Goal: Information Seeking & Learning: Learn about a topic

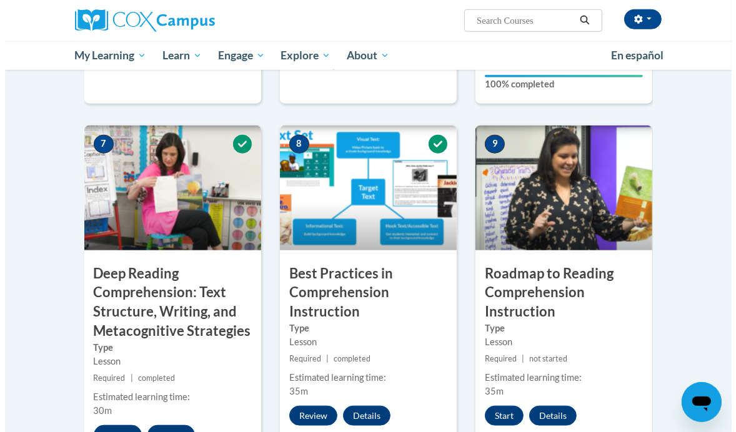
scroll to position [996, 0]
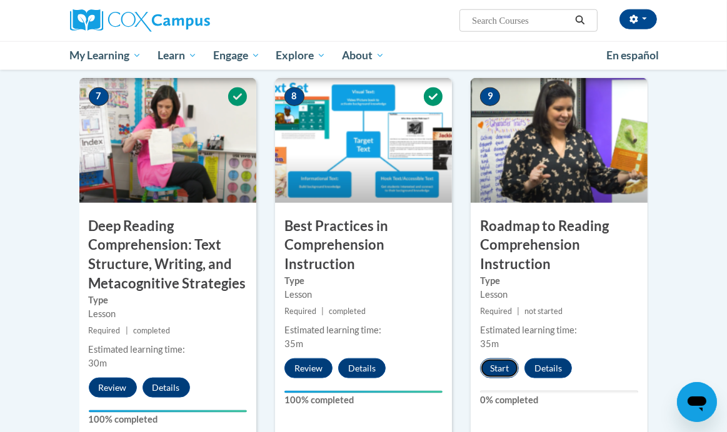
click at [495, 359] on button "Start" at bounding box center [499, 369] width 39 height 20
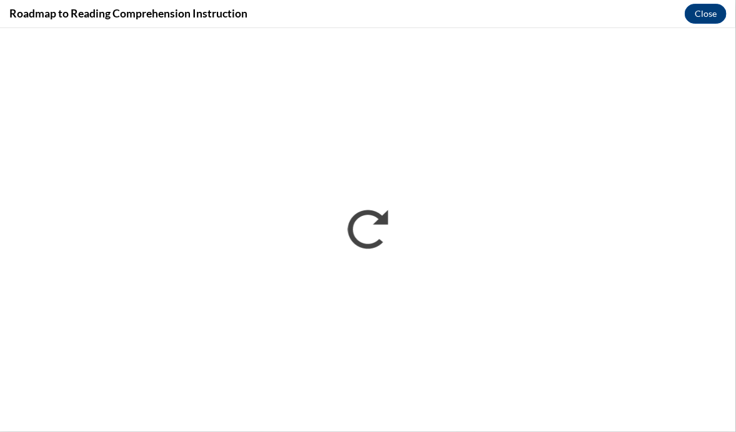
scroll to position [0, 0]
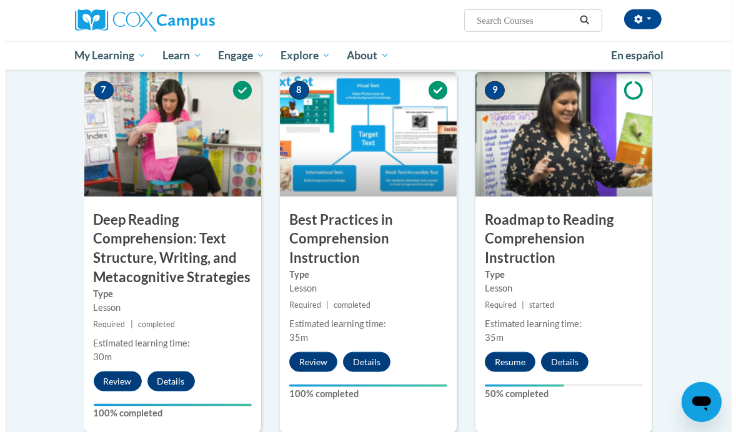
scroll to position [1010, 0]
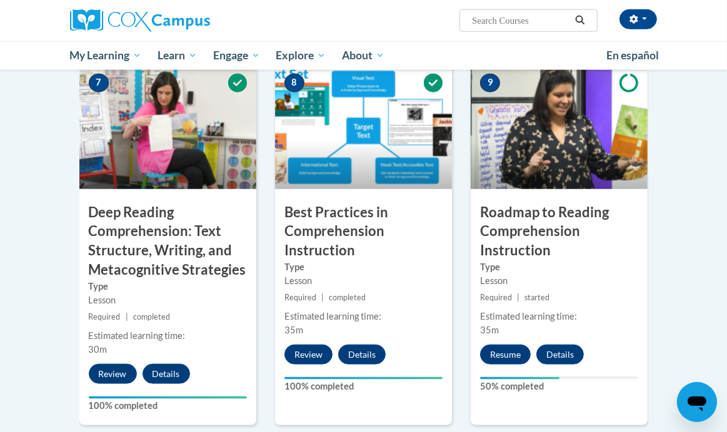
click at [715, 307] on body "Katie Parchem (America/Chicago UTC-05:00) My Profile Inbox My Transcripts Log O…" at bounding box center [363, 28] width 727 height 2077
click at [499, 345] on button "Resume" at bounding box center [505, 355] width 51 height 20
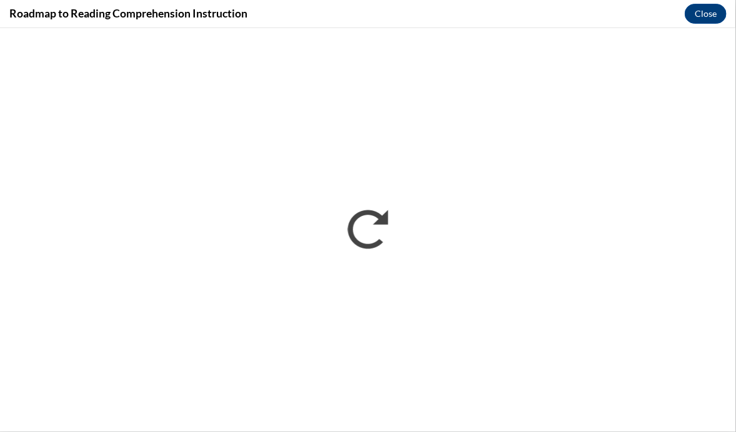
scroll to position [0, 0]
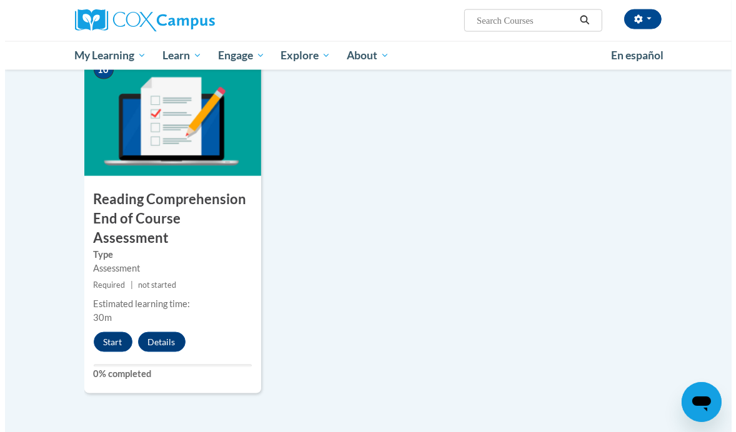
scroll to position [1413, 0]
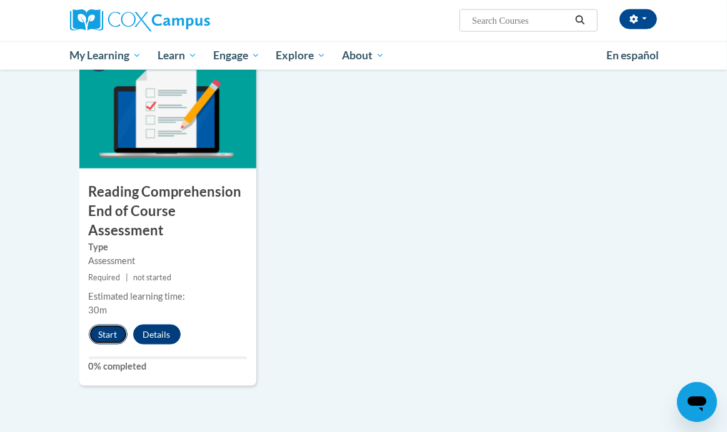
click at [102, 325] on button "Start" at bounding box center [108, 335] width 39 height 20
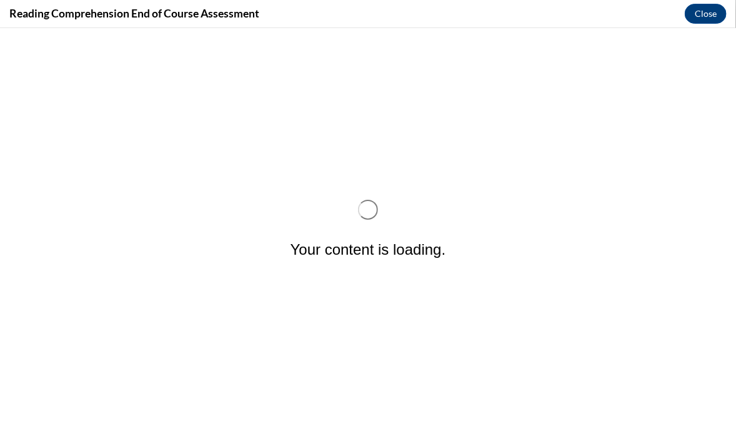
scroll to position [0, 0]
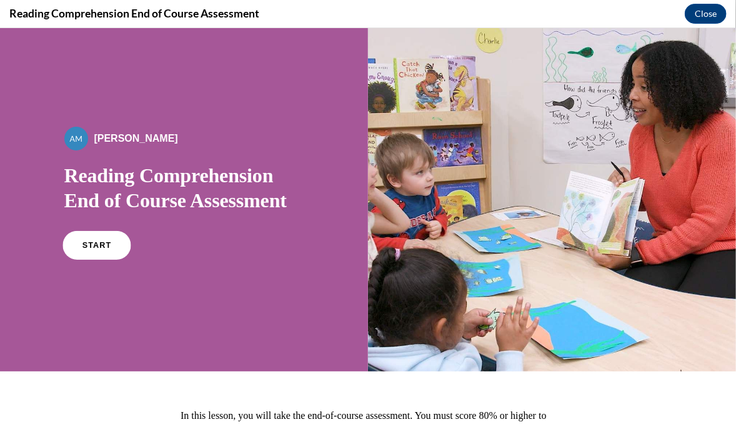
click at [90, 242] on span "START" at bounding box center [96, 245] width 29 height 9
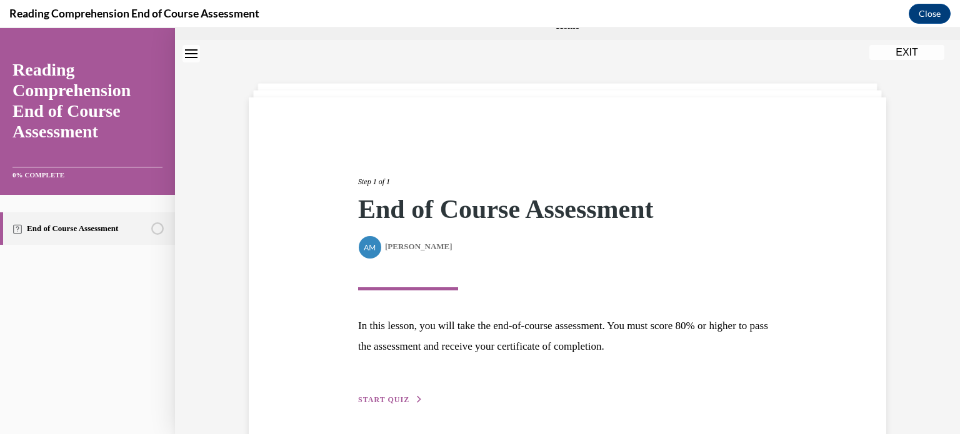
scroll to position [72, 0]
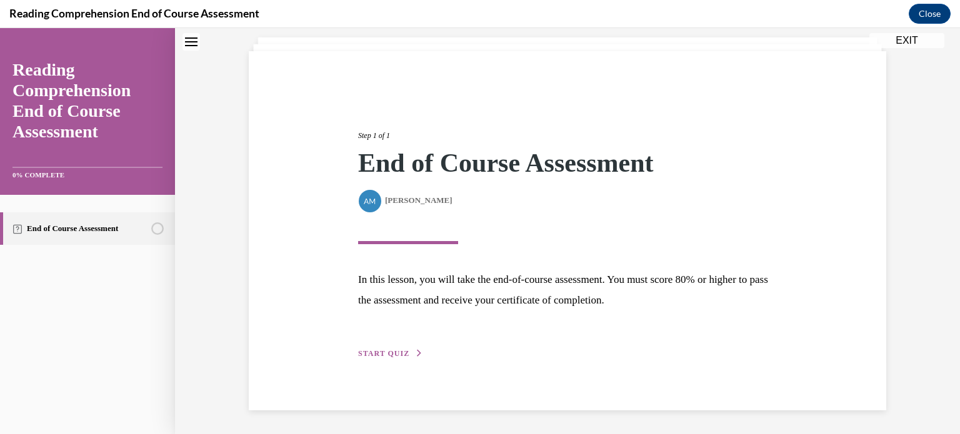
click at [385, 352] on span "START QUIZ" at bounding box center [383, 353] width 51 height 9
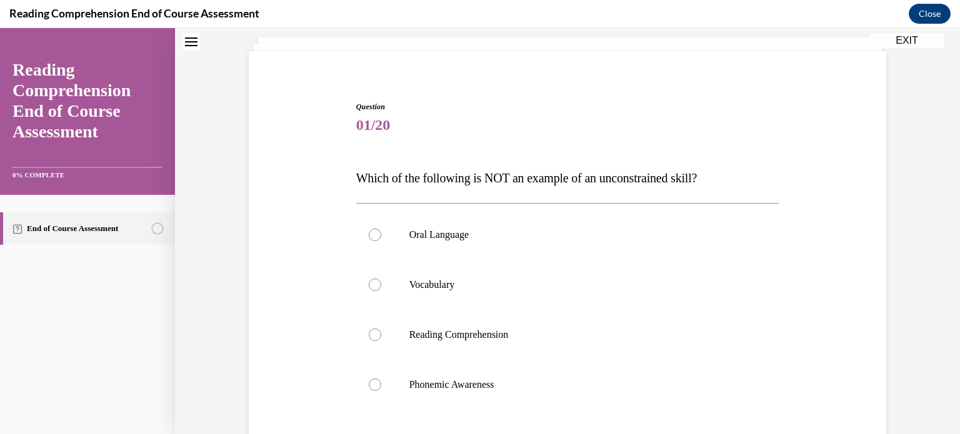
click at [385, 352] on label "Reading Comprehension" at bounding box center [567, 335] width 423 height 50
click at [381, 341] on input "Reading Comprehension" at bounding box center [375, 335] width 12 height 12
radio input "true"
click at [369, 385] on div at bounding box center [375, 385] width 12 height 12
click at [369, 385] on input "Phonemic Awareness" at bounding box center [375, 385] width 12 height 12
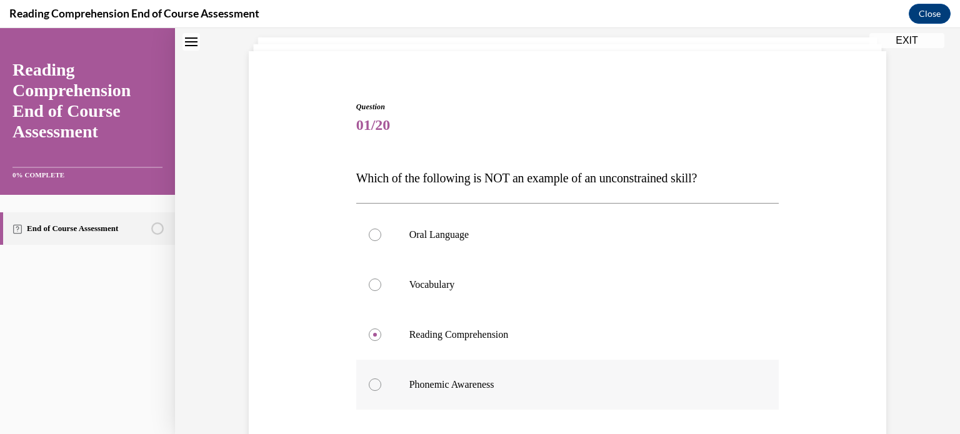
radio input "true"
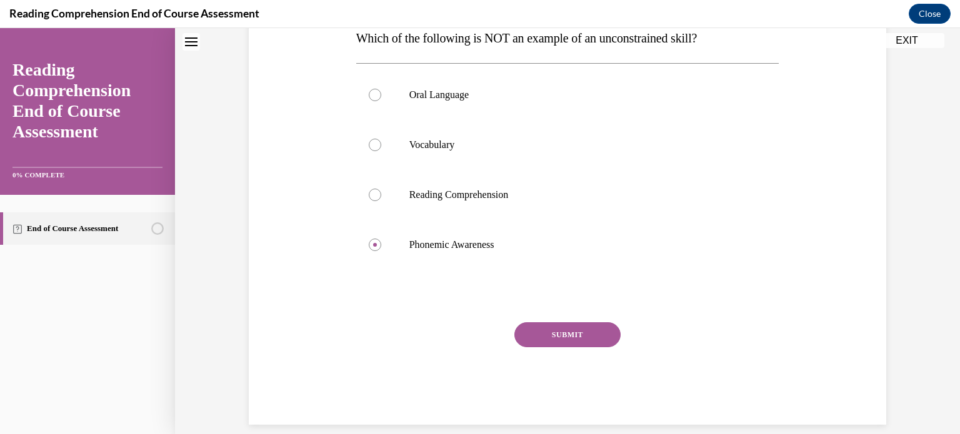
scroll to position [217, 0]
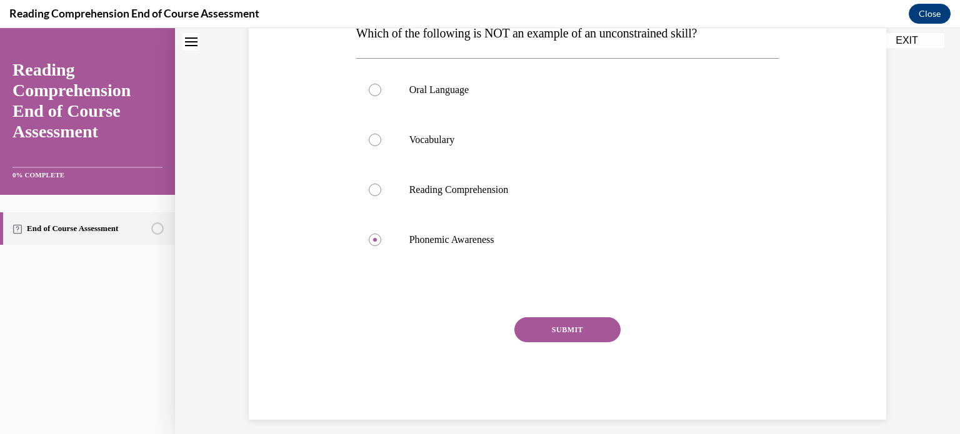
click at [552, 334] on button "SUBMIT" at bounding box center [567, 329] width 106 height 25
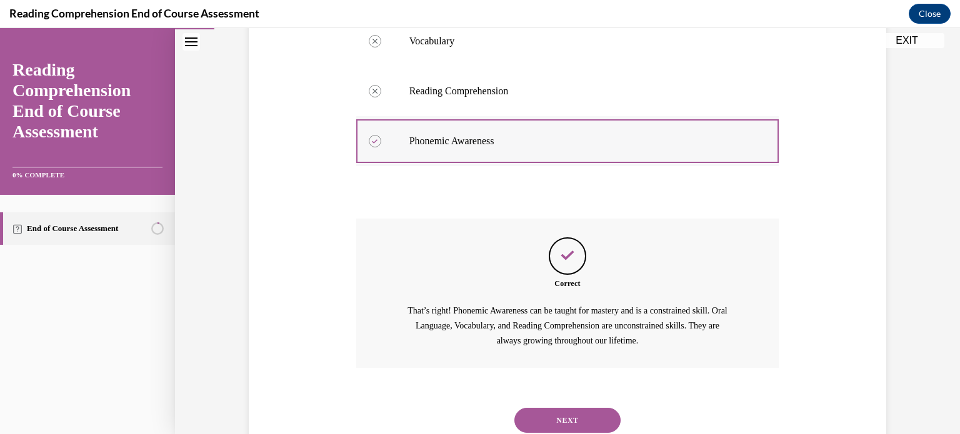
scroll to position [358, 0]
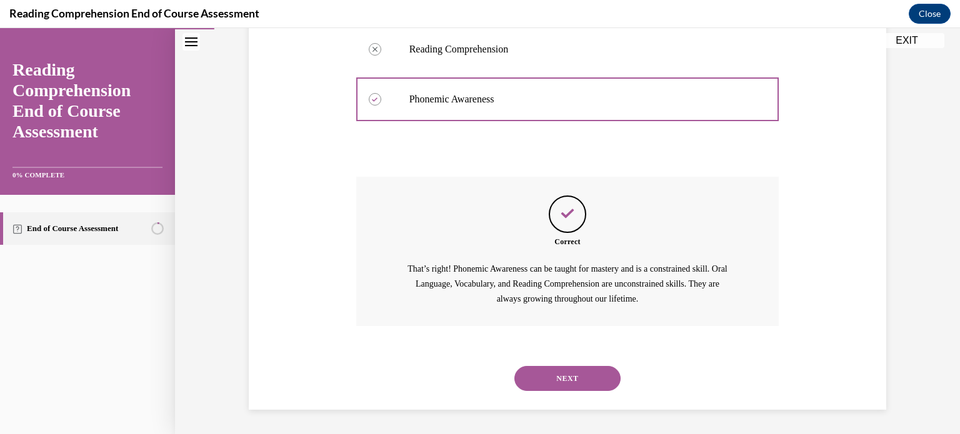
click at [553, 381] on button "NEXT" at bounding box center [567, 378] width 106 height 25
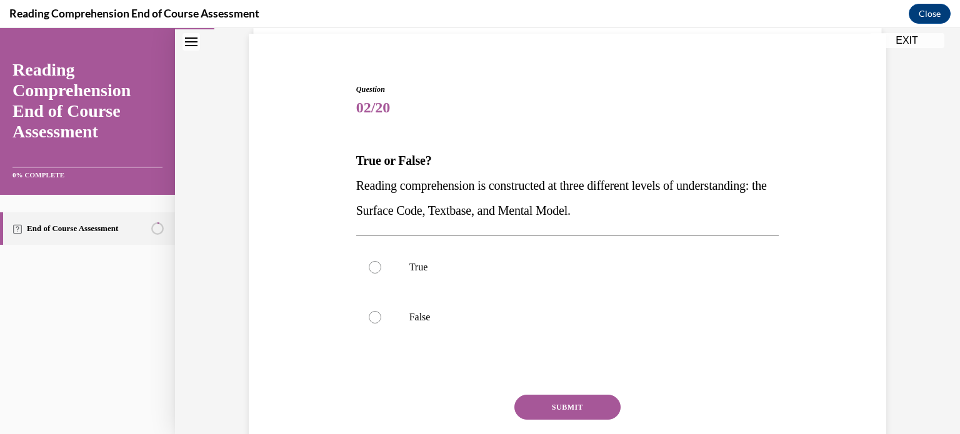
scroll to position [94, 0]
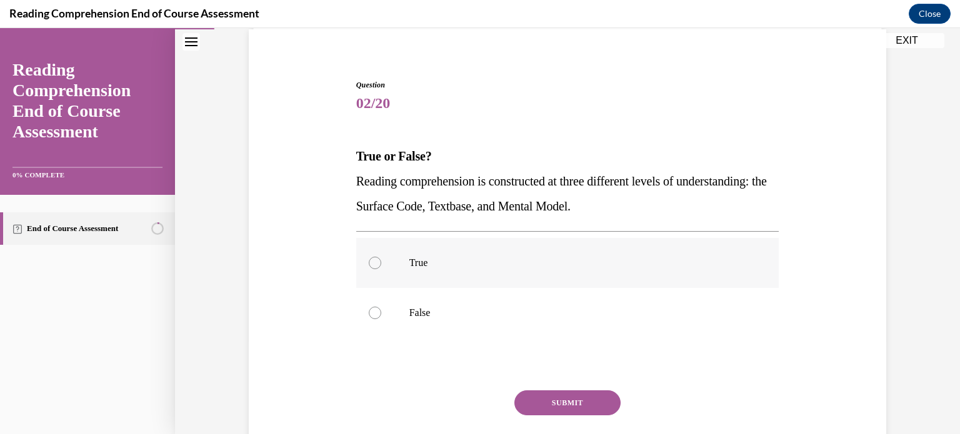
click at [375, 257] on label "True" at bounding box center [567, 263] width 423 height 50
click at [375, 257] on input "True" at bounding box center [375, 263] width 12 height 12
radio input "true"
click at [589, 409] on button "SUBMIT" at bounding box center [567, 402] width 106 height 25
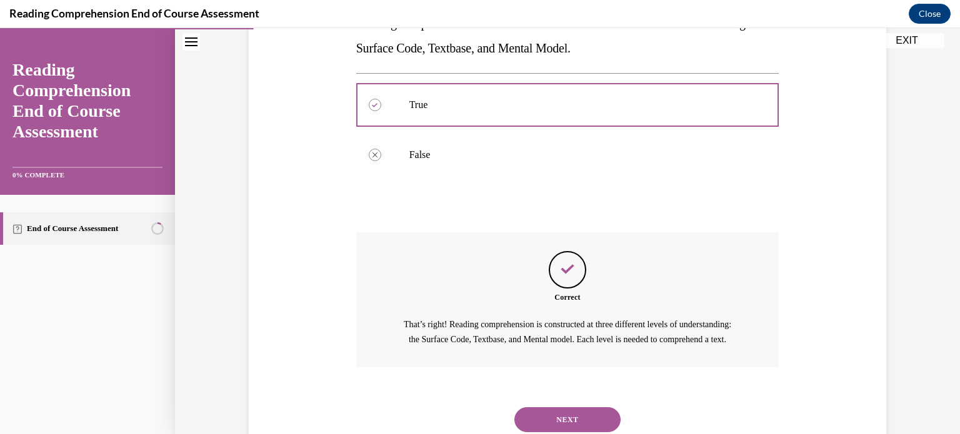
scroll to position [308, 0]
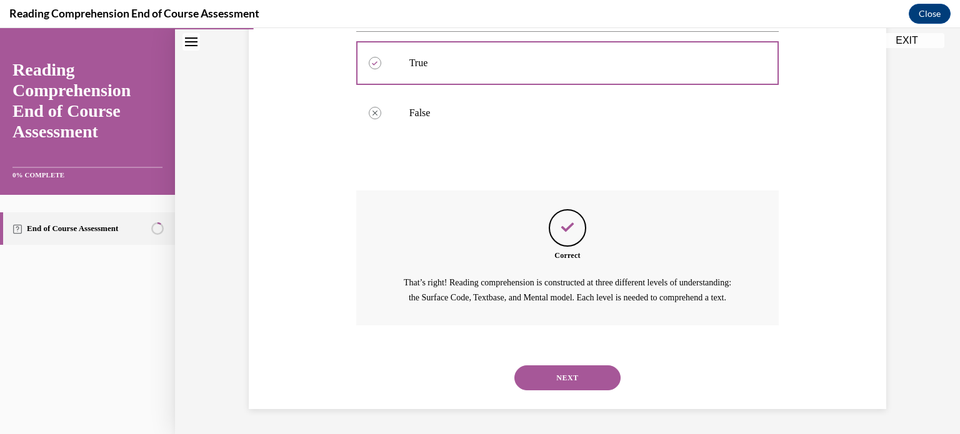
click at [557, 374] on button "NEXT" at bounding box center [567, 377] width 106 height 25
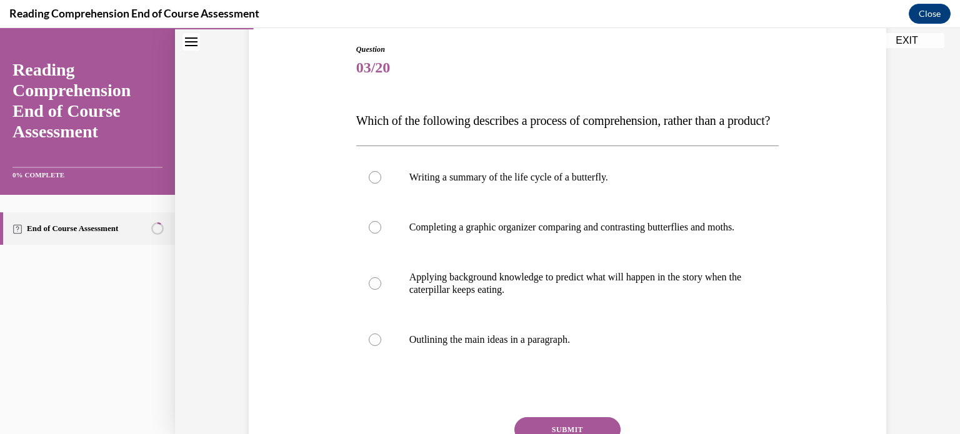
scroll to position [139, 0]
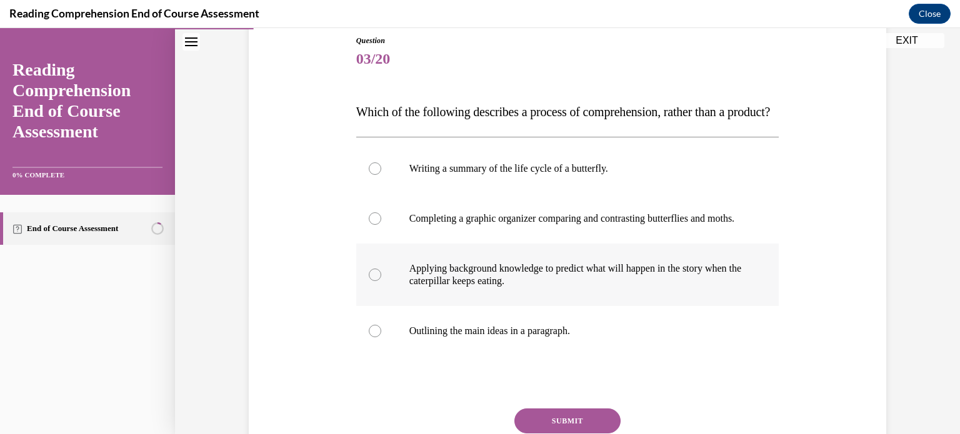
click at [372, 281] on div at bounding box center [375, 275] width 12 height 12
click at [372, 281] on input "Applying background knowledge to predict what will happen in the story when the…" at bounding box center [375, 275] width 12 height 12
radio input "true"
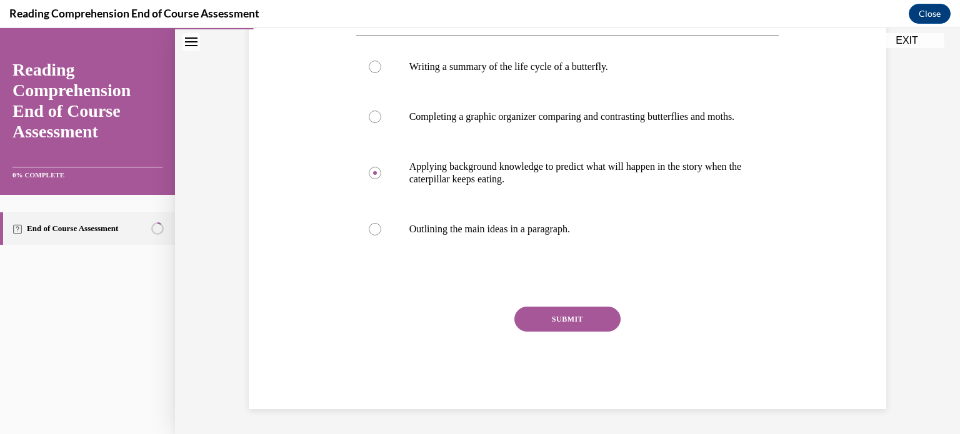
click at [592, 315] on button "SUBMIT" at bounding box center [567, 319] width 106 height 25
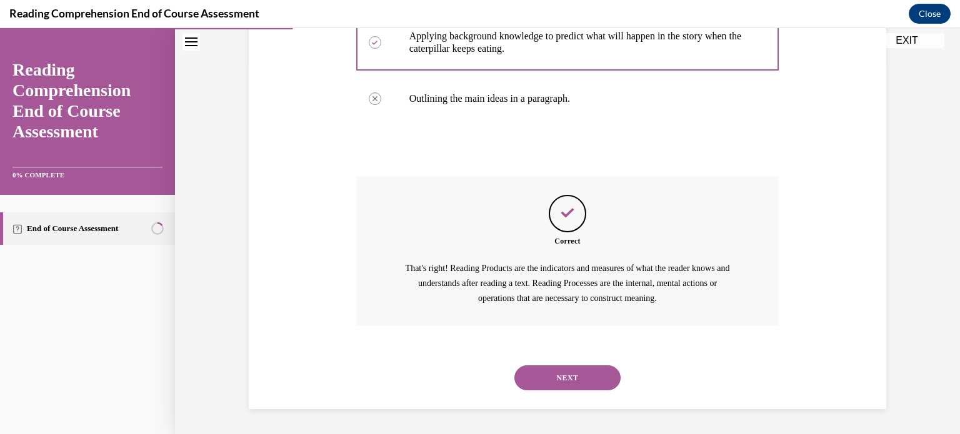
scroll to position [408, 0]
click at [545, 379] on button "NEXT" at bounding box center [567, 377] width 106 height 25
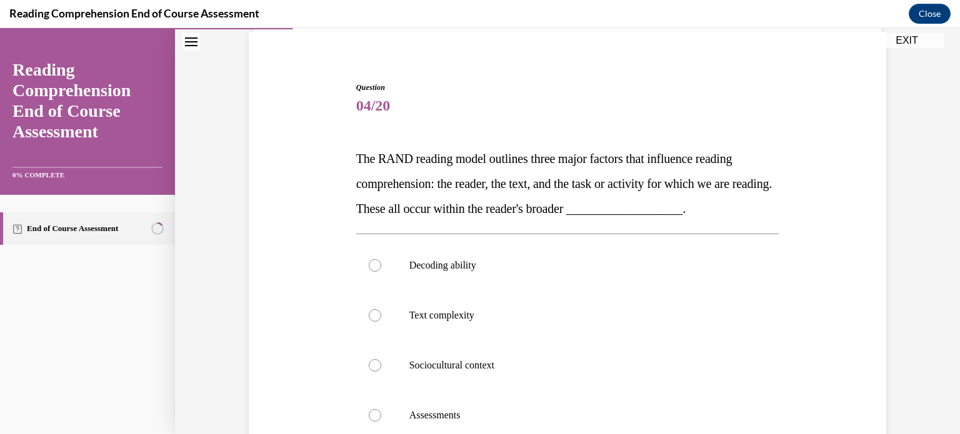
scroll to position [147, 0]
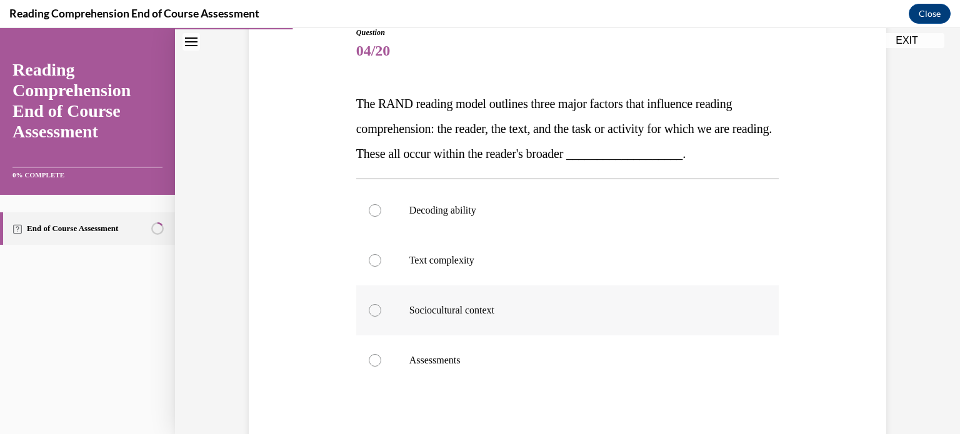
click at [376, 312] on label "Sociocultural context" at bounding box center [567, 310] width 423 height 50
click at [376, 312] on input "Sociocultural context" at bounding box center [375, 310] width 12 height 12
radio input "true"
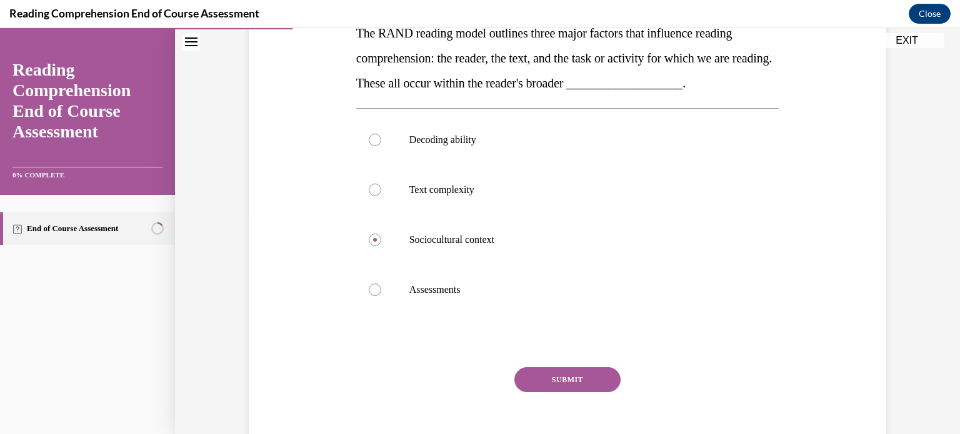
scroll to position [277, 0]
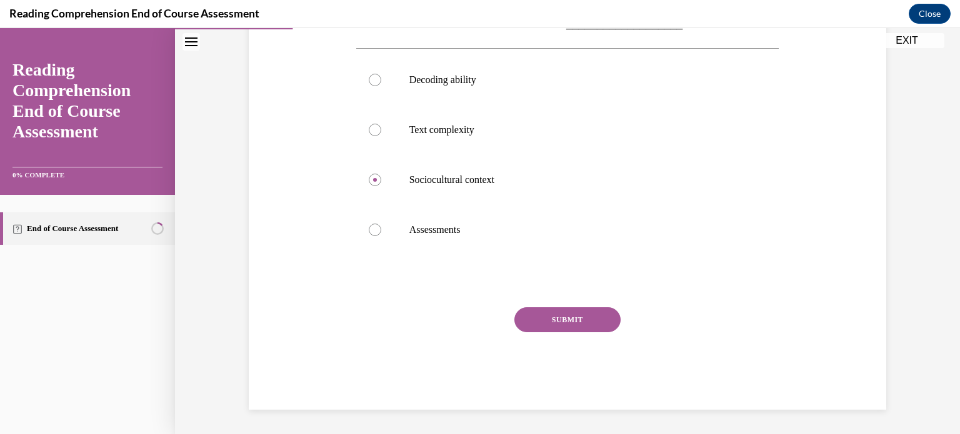
click at [565, 324] on button "SUBMIT" at bounding box center [567, 319] width 106 height 25
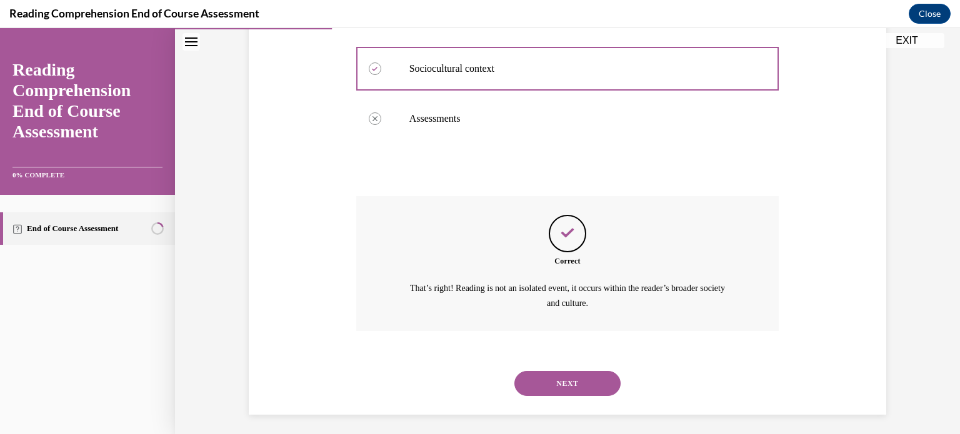
scroll to position [394, 0]
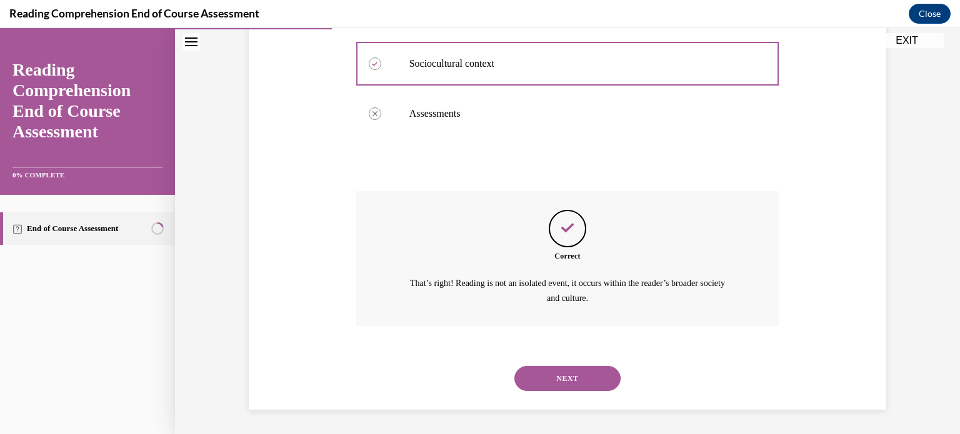
click at [557, 385] on button "NEXT" at bounding box center [567, 378] width 106 height 25
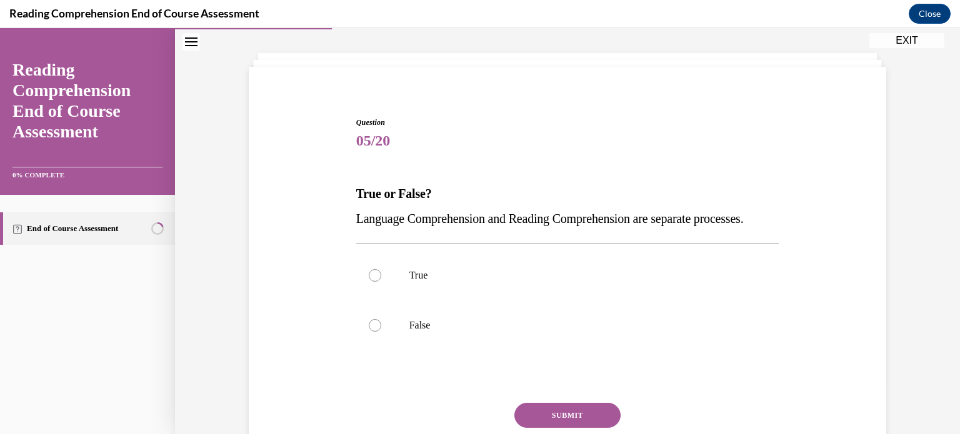
scroll to position [90, 0]
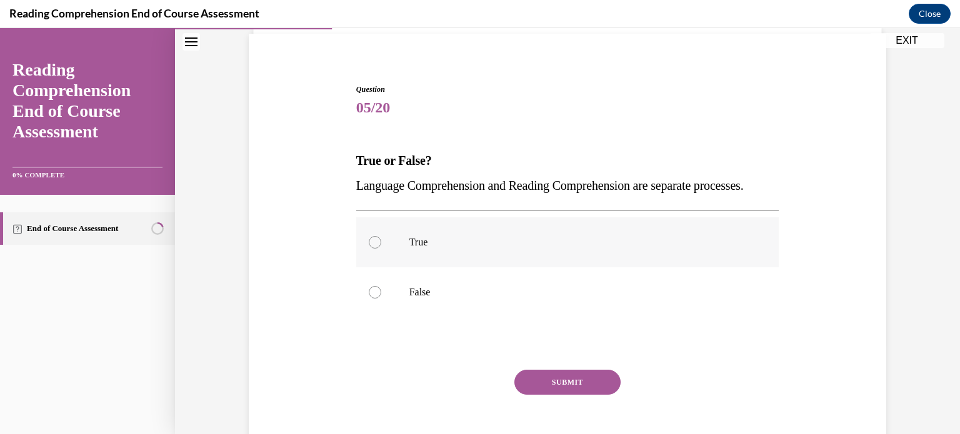
click at [369, 249] on div at bounding box center [375, 242] width 12 height 12
click at [369, 249] on input "True" at bounding box center [375, 242] width 12 height 12
radio input "true"
click at [534, 395] on button "SUBMIT" at bounding box center [567, 382] width 106 height 25
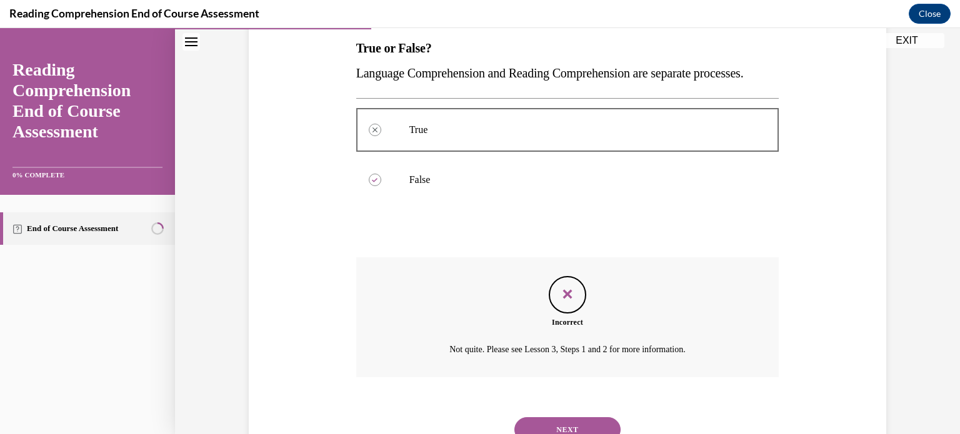
scroll to position [279, 0]
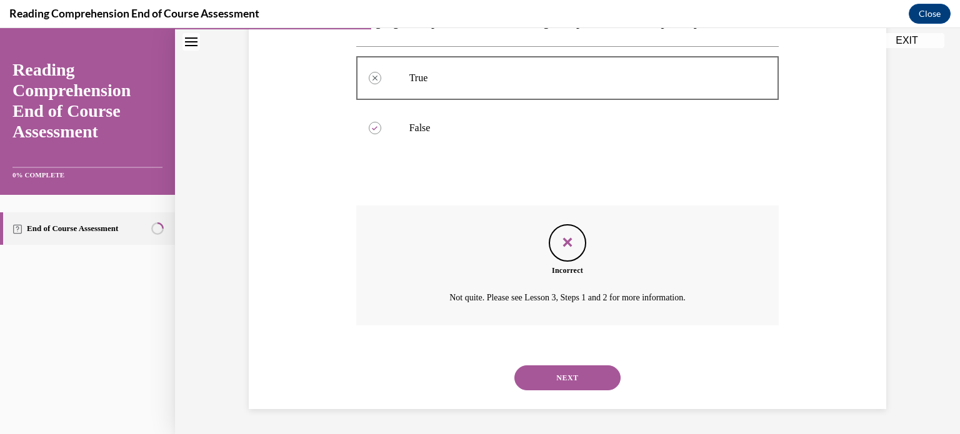
click at [550, 385] on button "NEXT" at bounding box center [567, 377] width 106 height 25
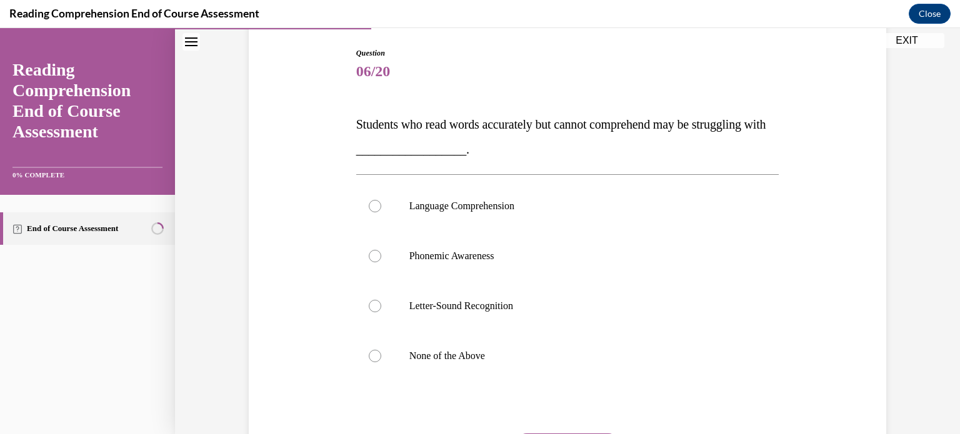
scroll to position [129, 0]
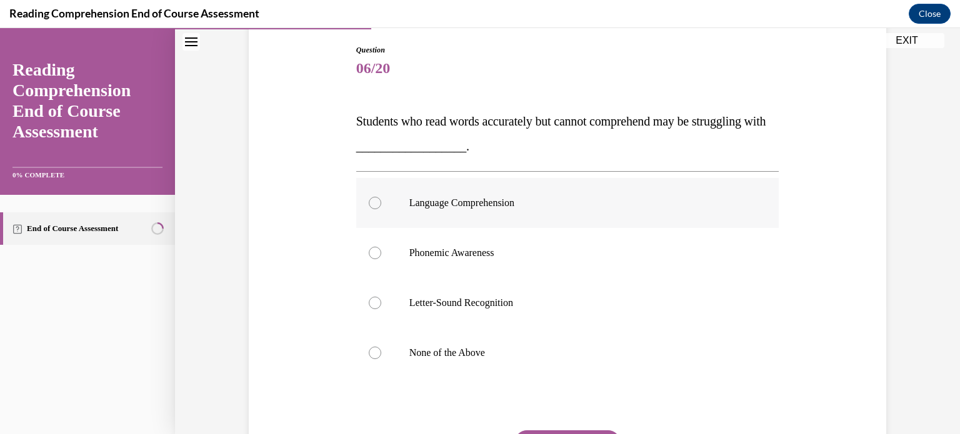
click at [374, 212] on label "Language Comprehension" at bounding box center [567, 203] width 423 height 50
click at [374, 209] on input "Language Comprehension" at bounding box center [375, 203] width 12 height 12
radio input "true"
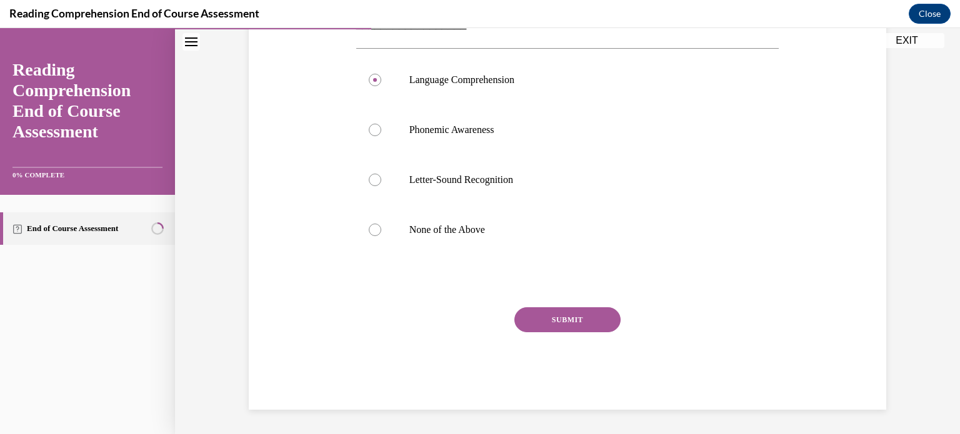
click at [542, 327] on button "SUBMIT" at bounding box center [567, 319] width 106 height 25
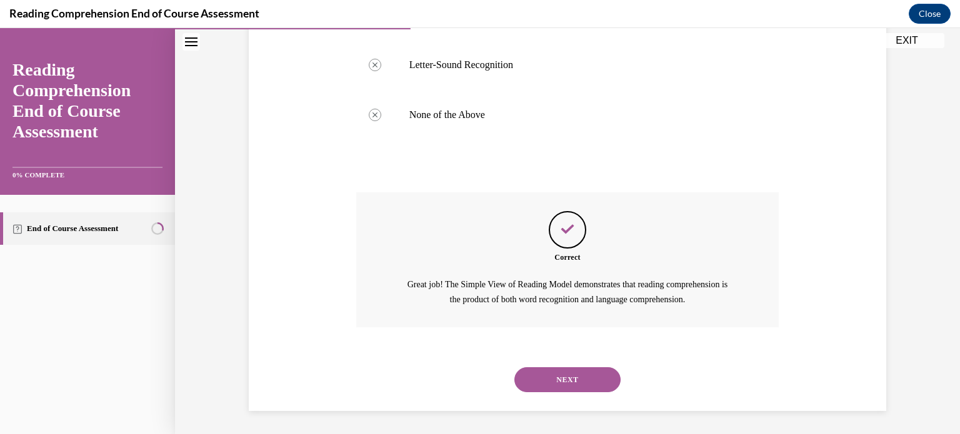
scroll to position [369, 0]
click at [569, 376] on button "NEXT" at bounding box center [567, 378] width 106 height 25
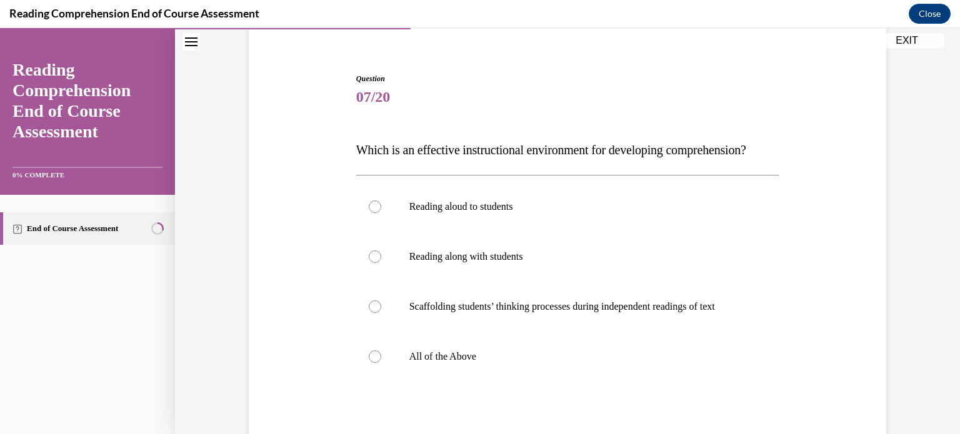
scroll to position [121, 0]
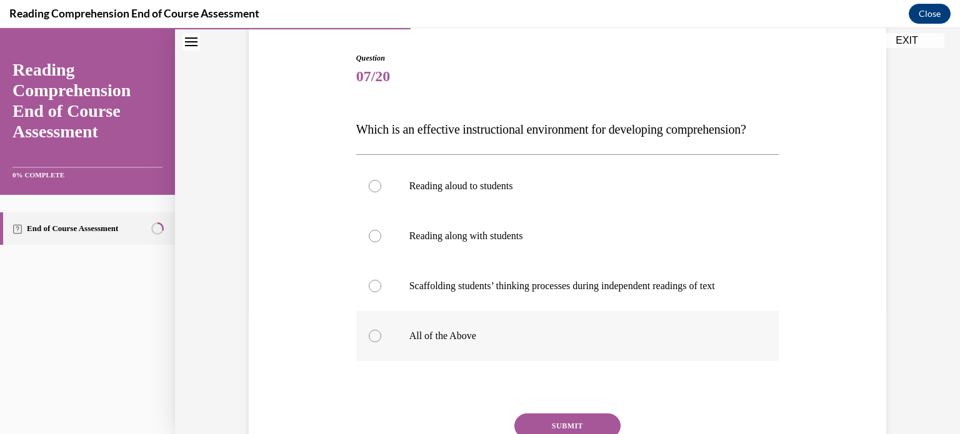
click at [372, 342] on div at bounding box center [375, 336] width 12 height 12
click at [372, 342] on input "All of the Above" at bounding box center [375, 336] width 12 height 12
radio input "true"
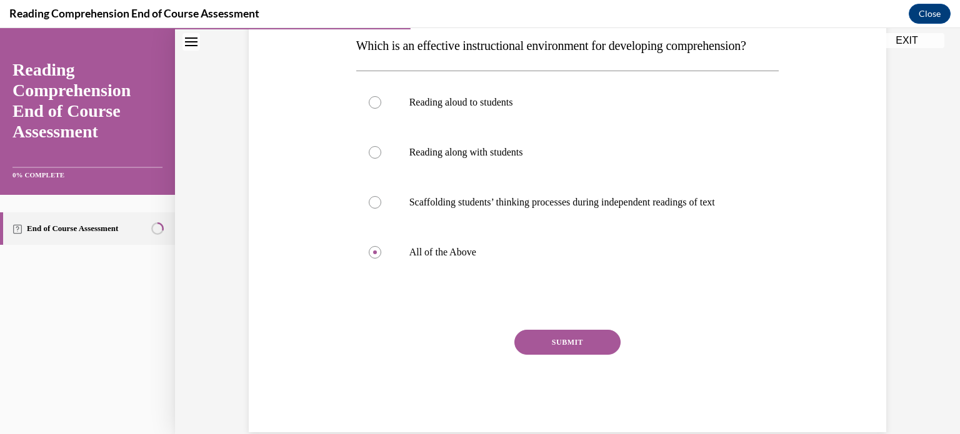
scroll to position [252, 0]
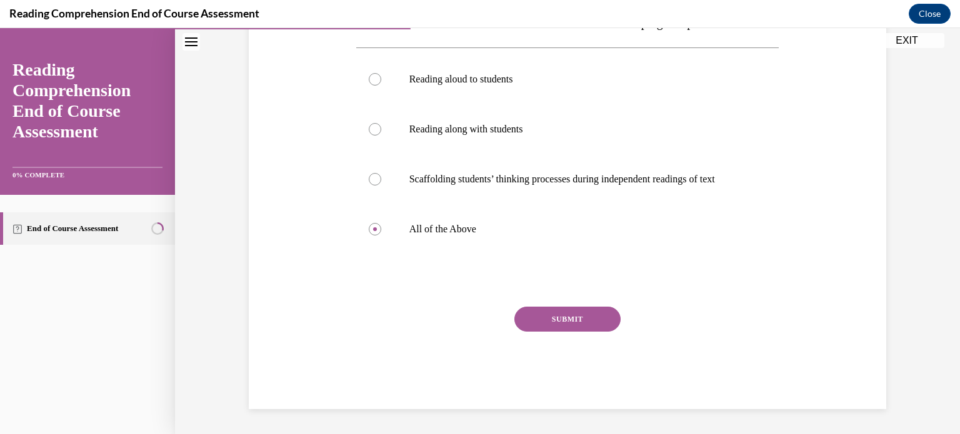
click at [573, 319] on button "SUBMIT" at bounding box center [567, 319] width 106 height 25
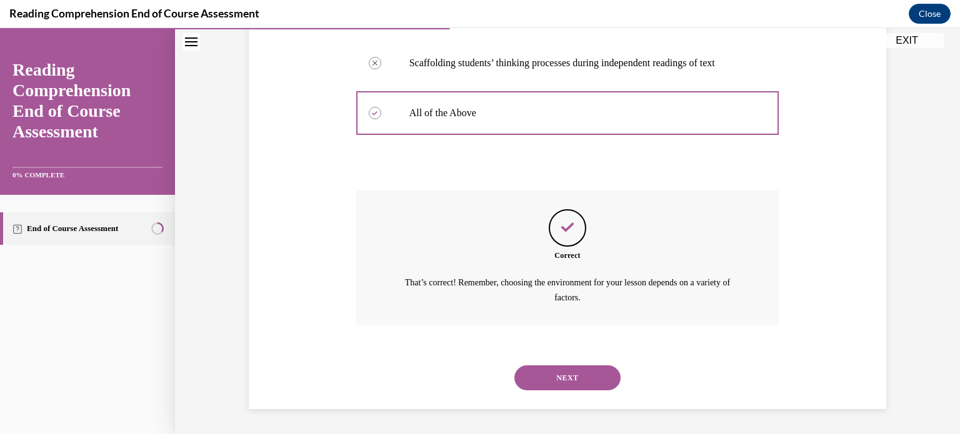
scroll to position [369, 0]
click at [559, 379] on button "NEXT" at bounding box center [567, 377] width 106 height 25
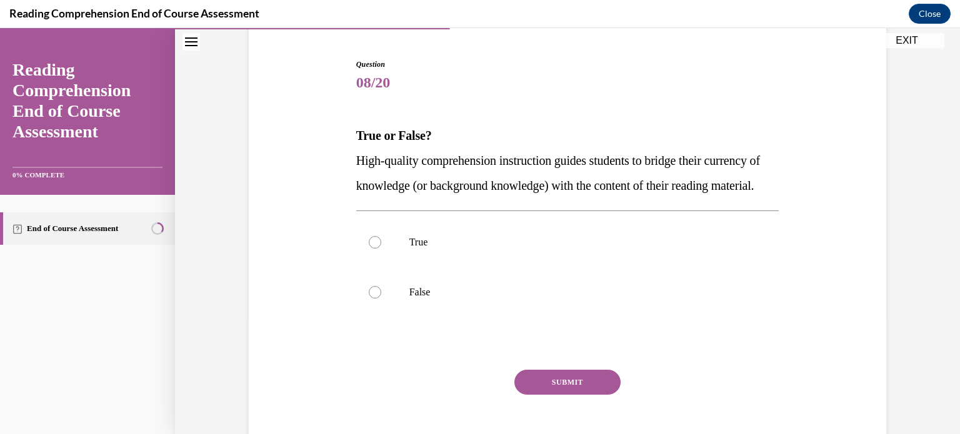
scroll to position [117, 0]
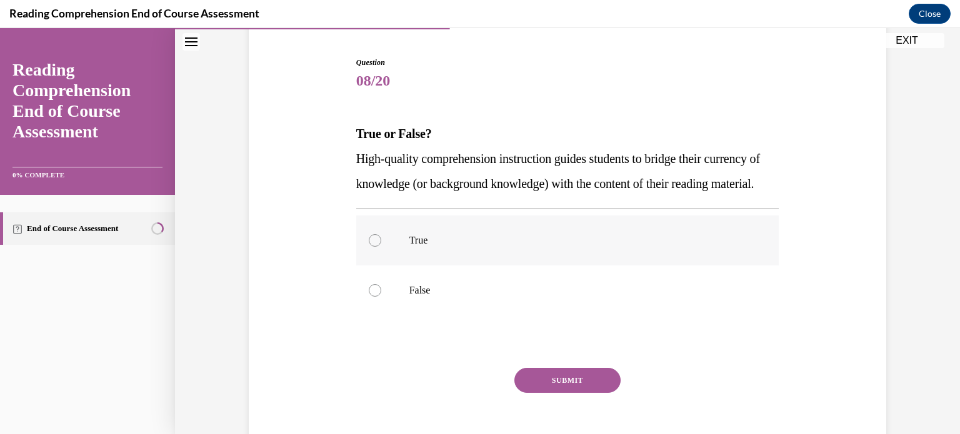
click at [442, 266] on label "True" at bounding box center [567, 241] width 423 height 50
click at [381, 247] on input "True" at bounding box center [375, 240] width 12 height 12
radio input "true"
click at [580, 393] on button "SUBMIT" at bounding box center [567, 380] width 106 height 25
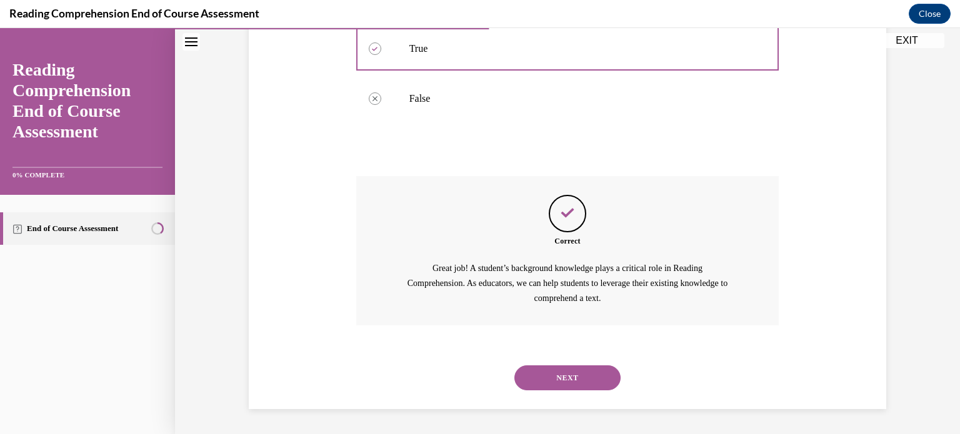
scroll to position [333, 0]
click at [551, 378] on button "NEXT" at bounding box center [567, 377] width 106 height 25
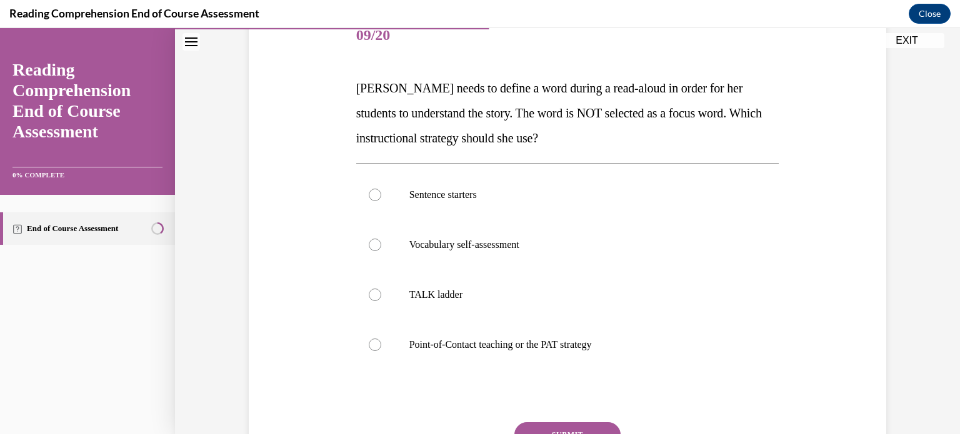
scroll to position [163, 0]
click at [369, 341] on div at bounding box center [375, 344] width 12 height 12
click at [369, 341] on input "Point-of-Contact teaching or the PAT strategy" at bounding box center [375, 344] width 12 height 12
radio input "true"
click at [580, 425] on button "SUBMIT" at bounding box center [567, 434] width 106 height 25
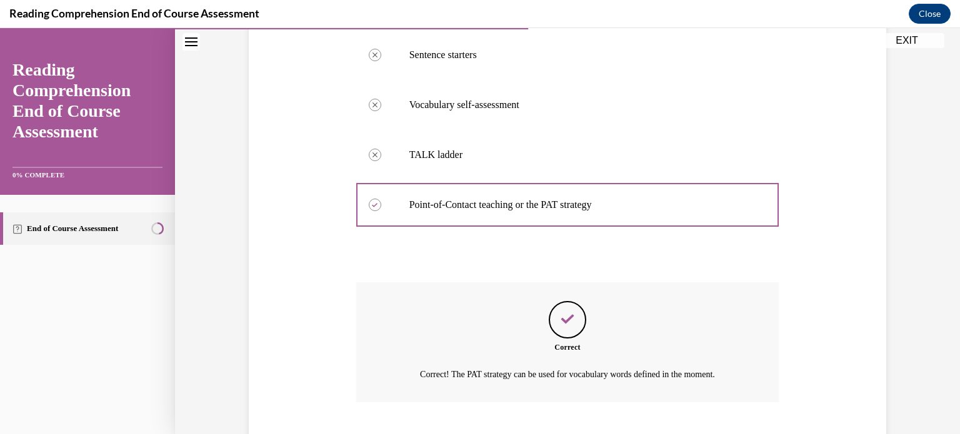
scroll to position [379, 0]
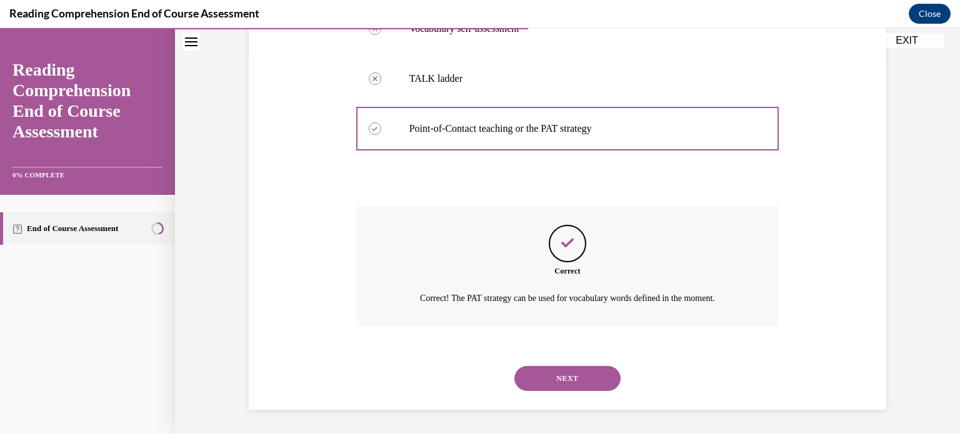
click at [553, 369] on button "NEXT" at bounding box center [567, 378] width 106 height 25
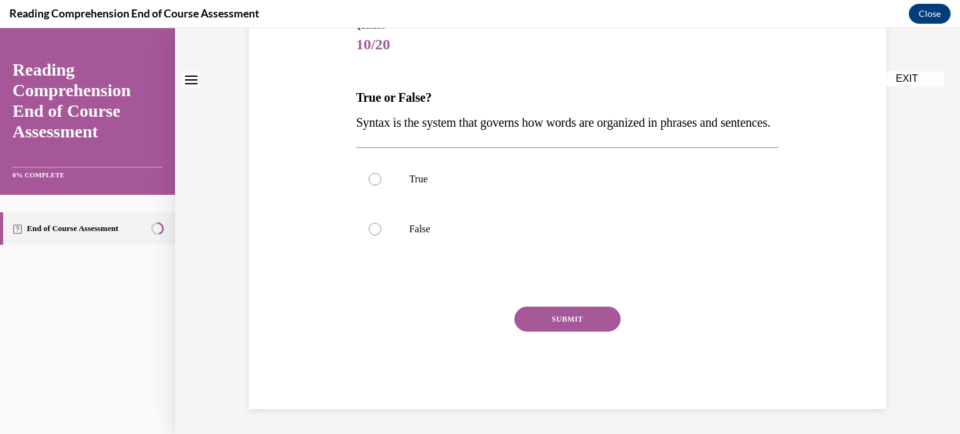
scroll to position [0, 0]
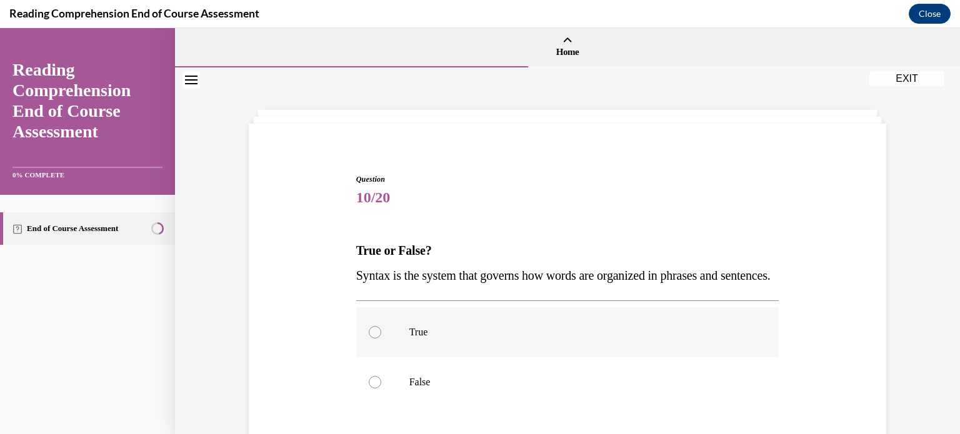
click at [372, 339] on div at bounding box center [375, 332] width 12 height 12
click at [372, 339] on input "True" at bounding box center [375, 332] width 12 height 12
radio input "true"
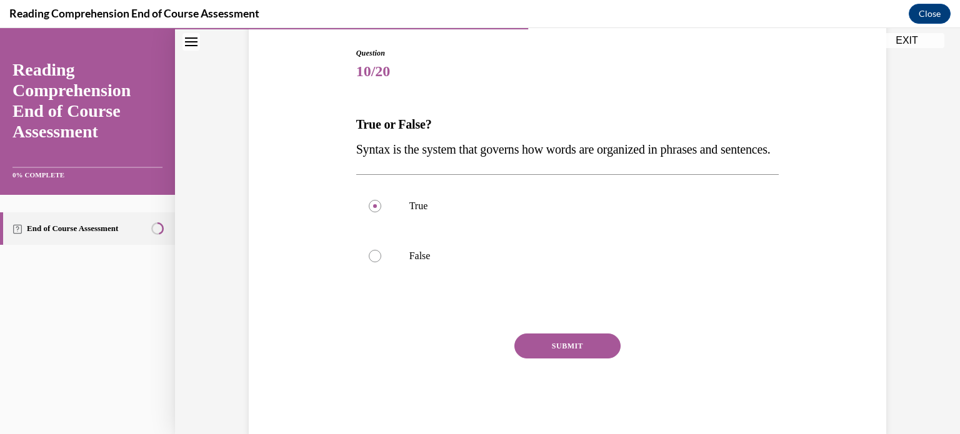
scroll to position [155, 0]
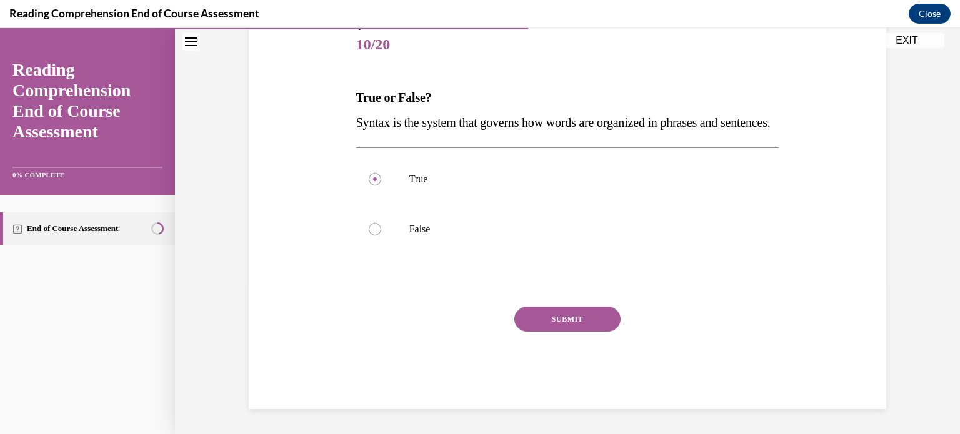
click at [541, 332] on button "SUBMIT" at bounding box center [567, 319] width 106 height 25
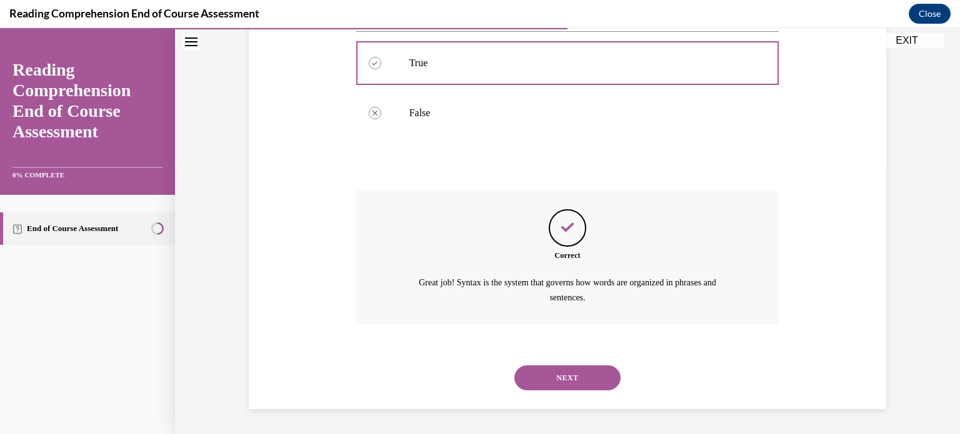
scroll to position [294, 0]
click at [557, 373] on button "NEXT" at bounding box center [567, 377] width 106 height 25
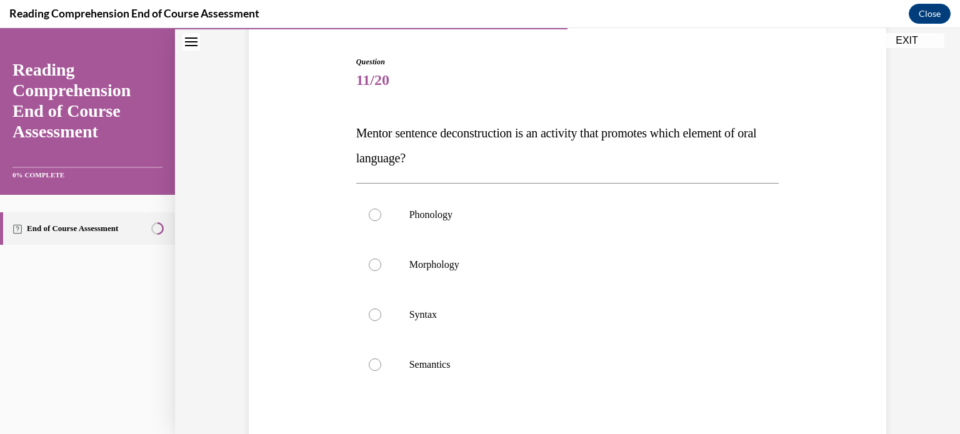
scroll to position [120, 0]
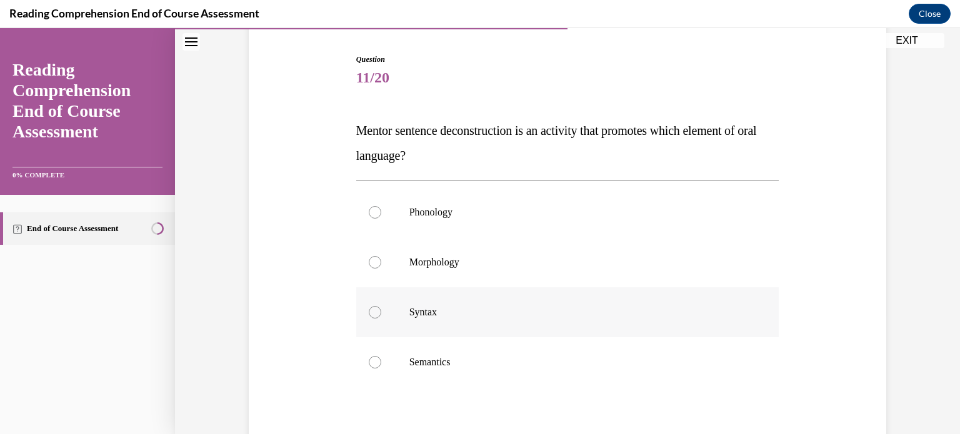
click at [369, 312] on div at bounding box center [375, 312] width 12 height 12
click at [369, 312] on input "Syntax" at bounding box center [375, 312] width 12 height 12
radio input "true"
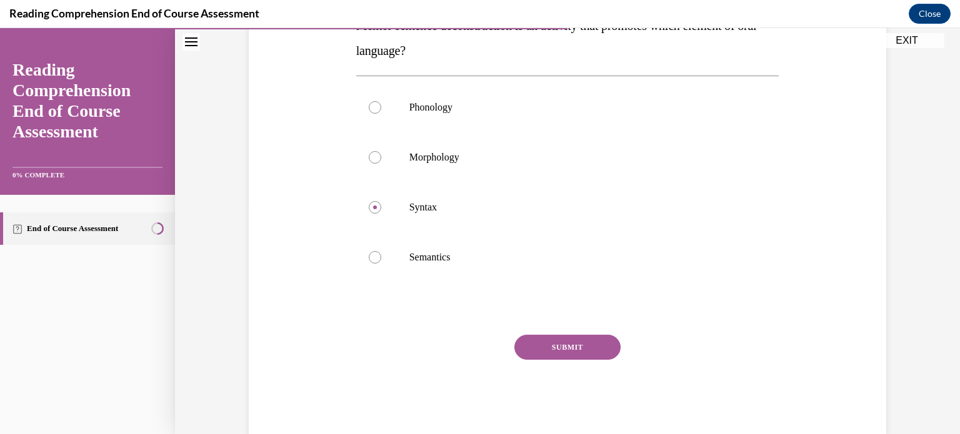
scroll to position [227, 0]
click at [555, 339] on button "SUBMIT" at bounding box center [567, 344] width 106 height 25
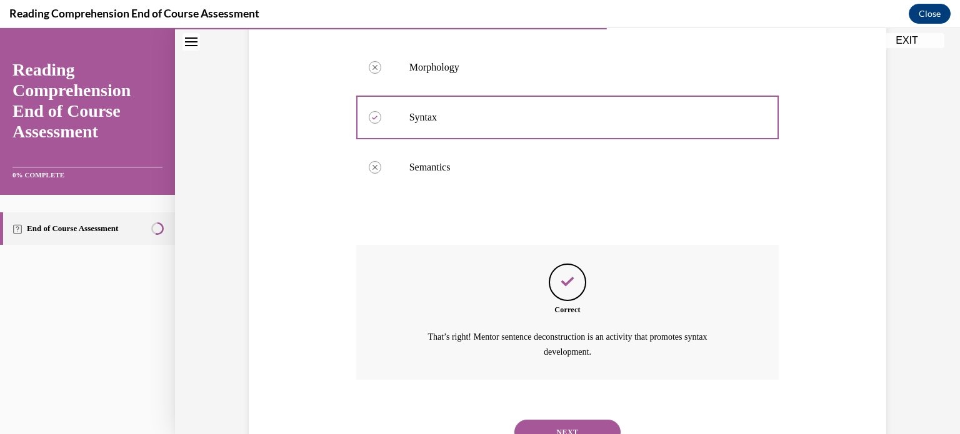
scroll to position [369, 0]
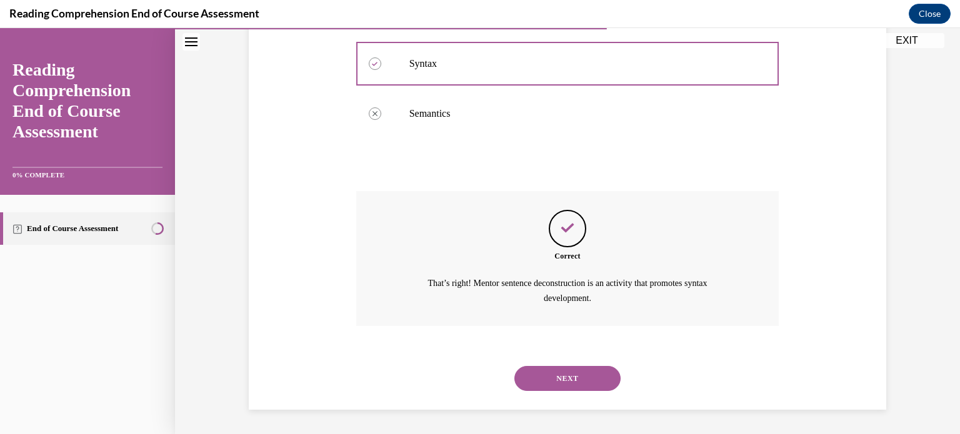
click at [549, 385] on button "NEXT" at bounding box center [567, 378] width 106 height 25
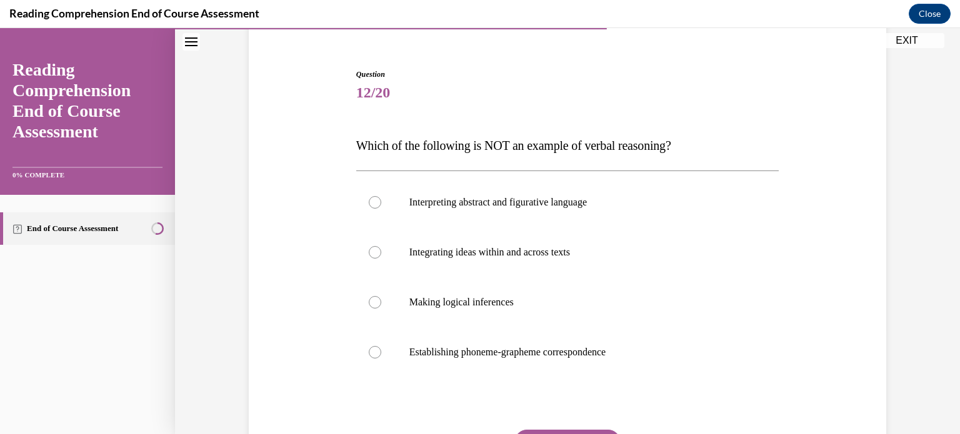
scroll to position [119, 0]
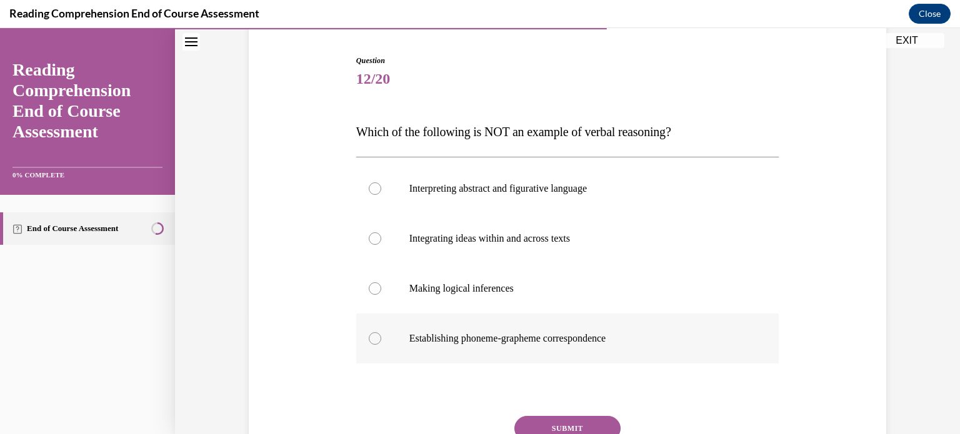
click at [387, 338] on label "Establishing phoneme-grapheme correspondence" at bounding box center [567, 339] width 423 height 50
click at [381, 338] on input "Establishing phoneme-grapheme correspondence" at bounding box center [375, 338] width 12 height 12
radio input "true"
click at [567, 419] on button "SUBMIT" at bounding box center [567, 428] width 106 height 25
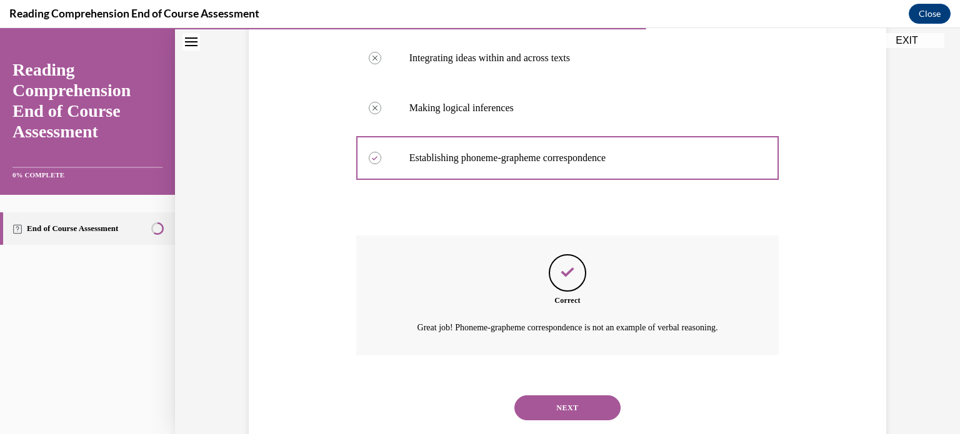
scroll to position [329, 0]
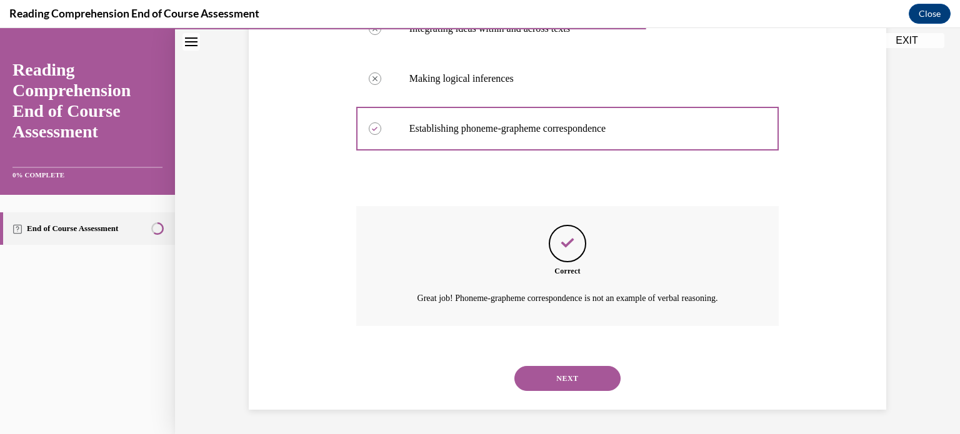
click at [567, 369] on button "NEXT" at bounding box center [567, 378] width 106 height 25
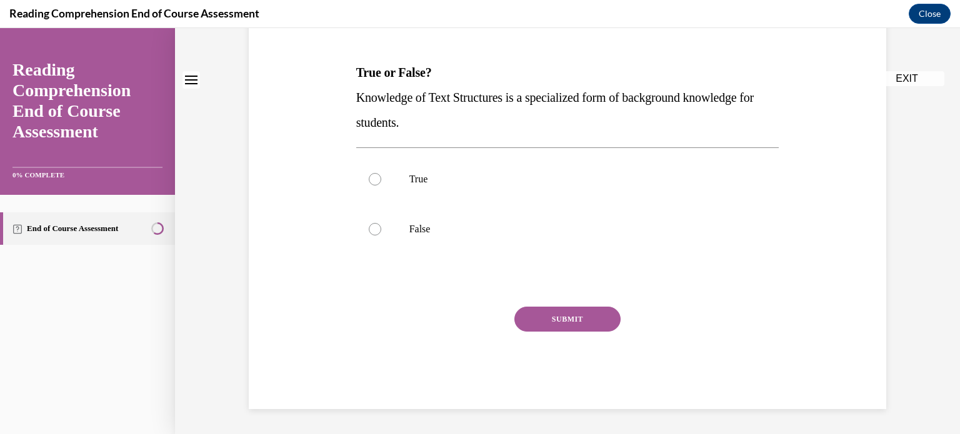
scroll to position [0, 0]
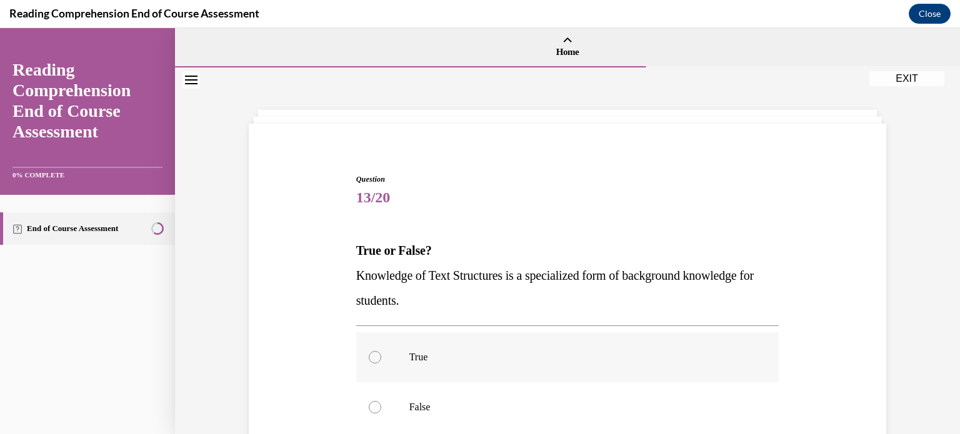
click at [369, 362] on div at bounding box center [375, 357] width 12 height 12
click at [369, 362] on input "True" at bounding box center [375, 357] width 12 height 12
radio input "true"
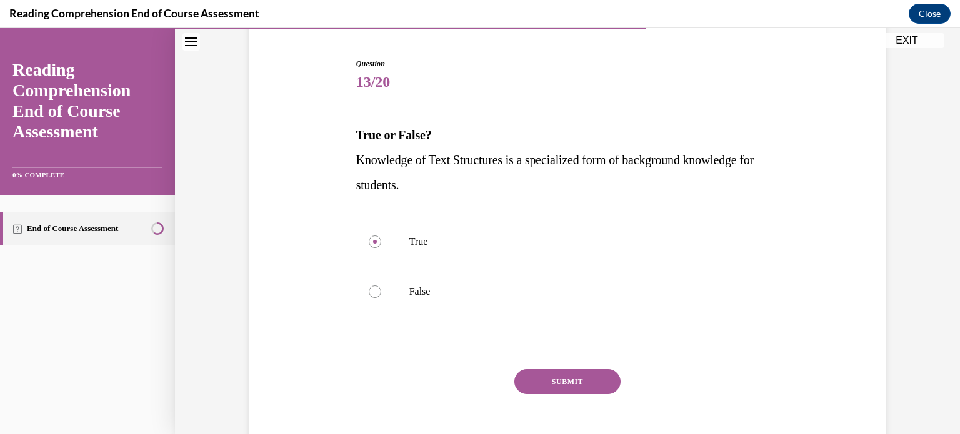
scroll to position [137, 0]
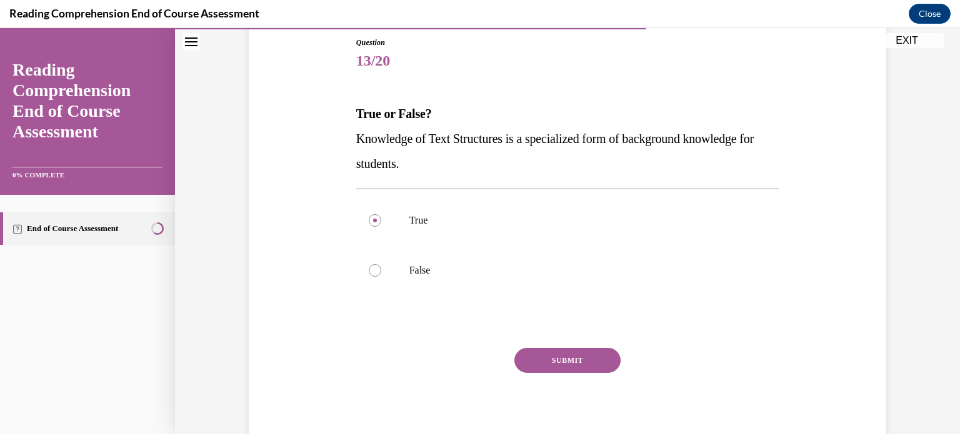
click at [537, 364] on button "SUBMIT" at bounding box center [567, 360] width 106 height 25
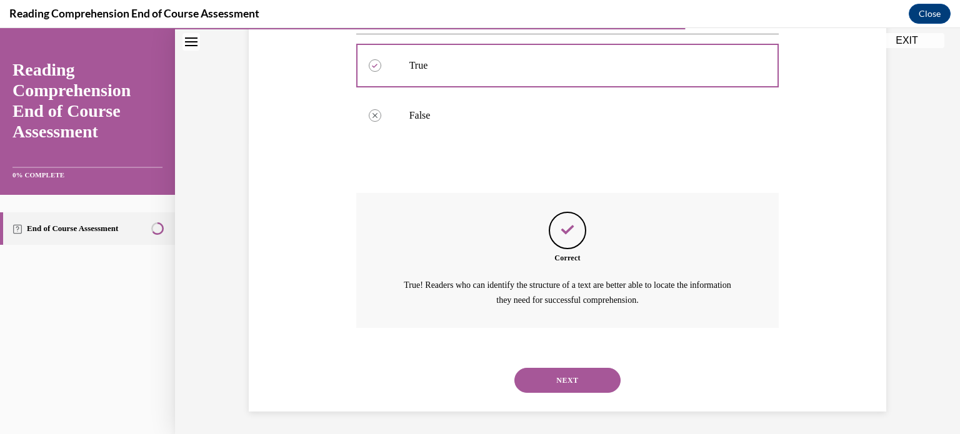
scroll to position [294, 0]
click at [549, 379] on button "NEXT" at bounding box center [567, 378] width 106 height 25
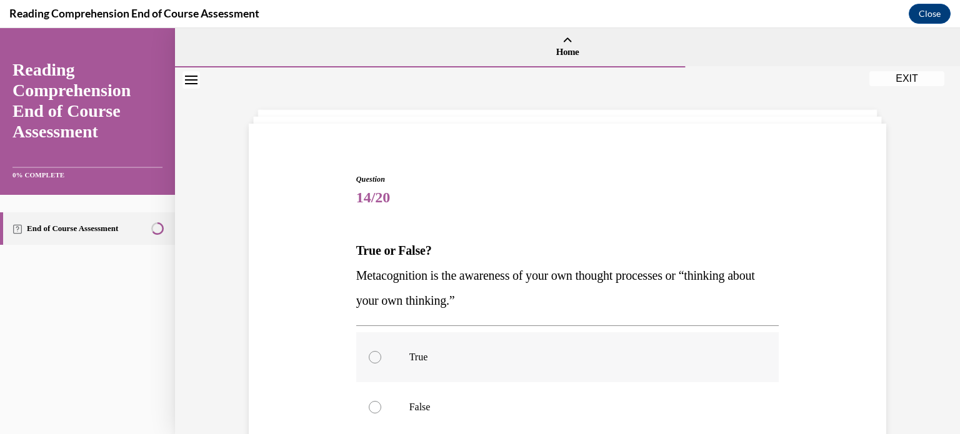
click at [375, 362] on label "True" at bounding box center [567, 357] width 423 height 50
click at [375, 362] on input "True" at bounding box center [375, 357] width 12 height 12
radio input "true"
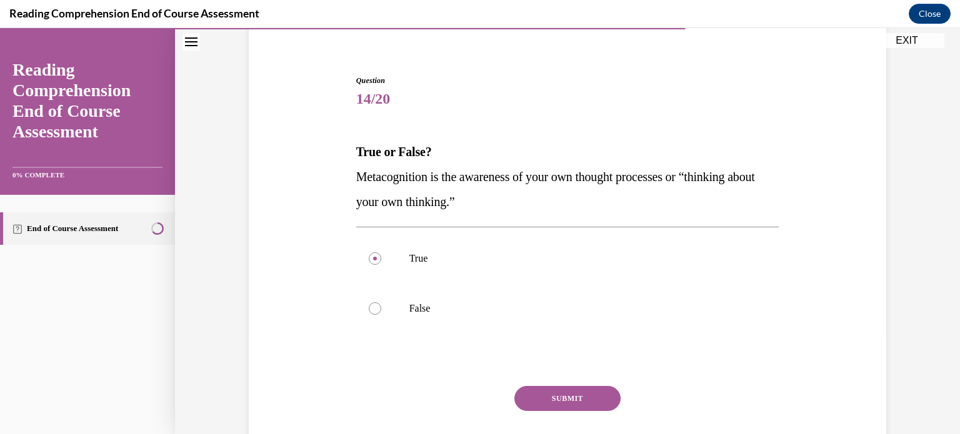
scroll to position [122, 0]
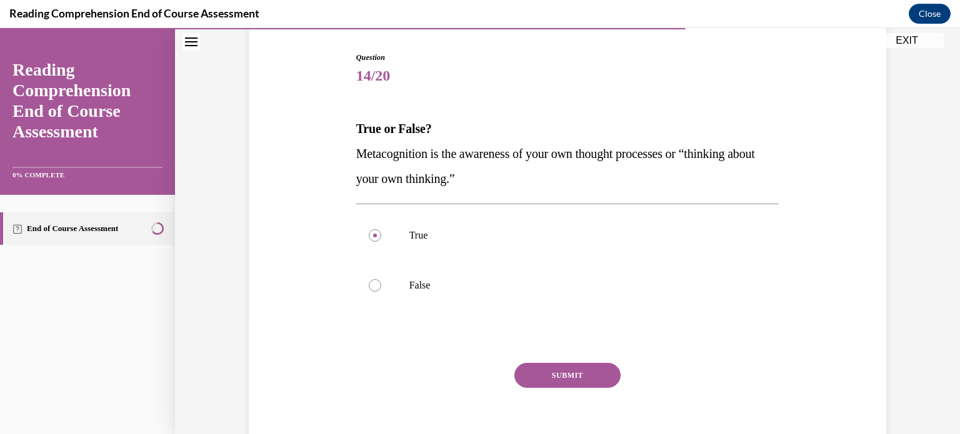
click at [555, 377] on button "SUBMIT" at bounding box center [567, 375] width 106 height 25
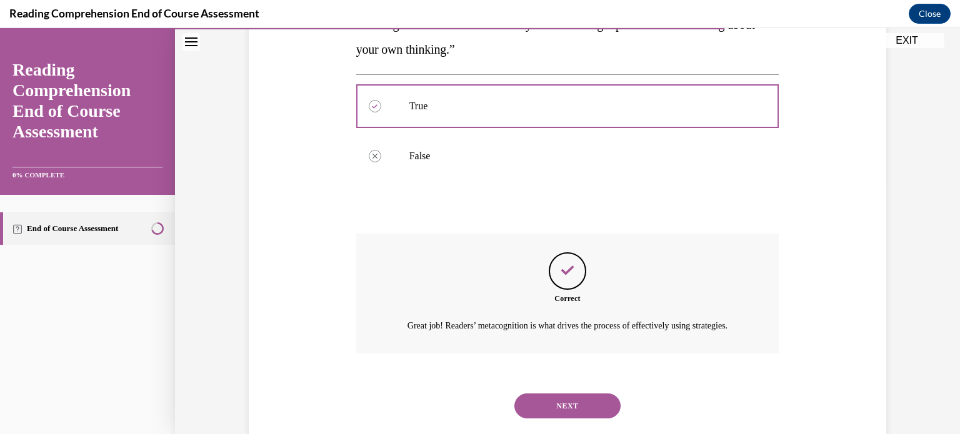
scroll to position [294, 0]
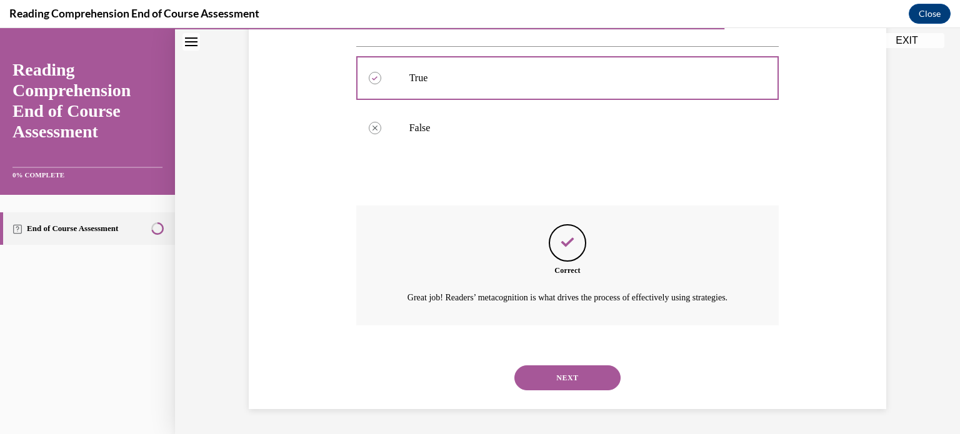
click at [555, 377] on button "NEXT" at bounding box center [567, 377] width 106 height 25
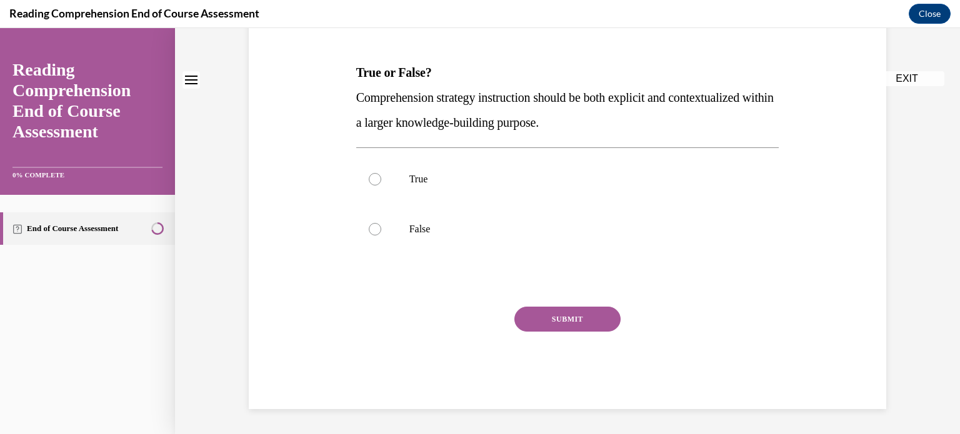
scroll to position [0, 0]
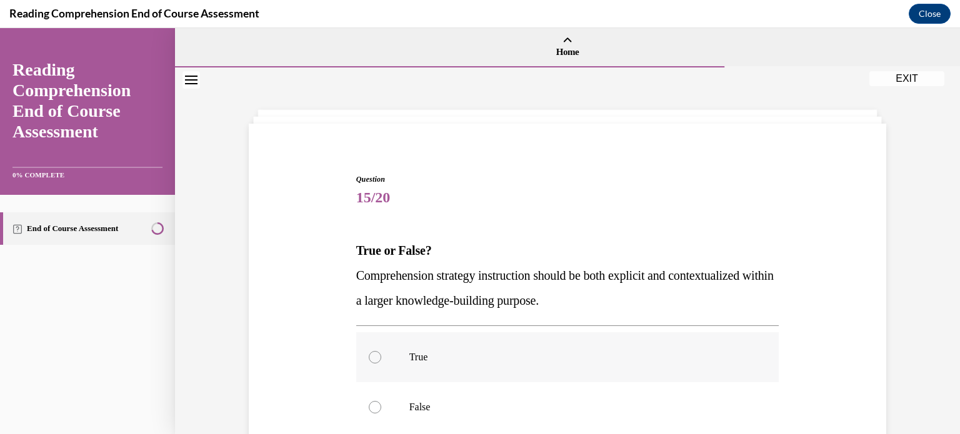
click at [425, 360] on p "True" at bounding box center [578, 357] width 339 height 12
click at [381, 360] on input "True" at bounding box center [375, 357] width 12 height 12
radio input "true"
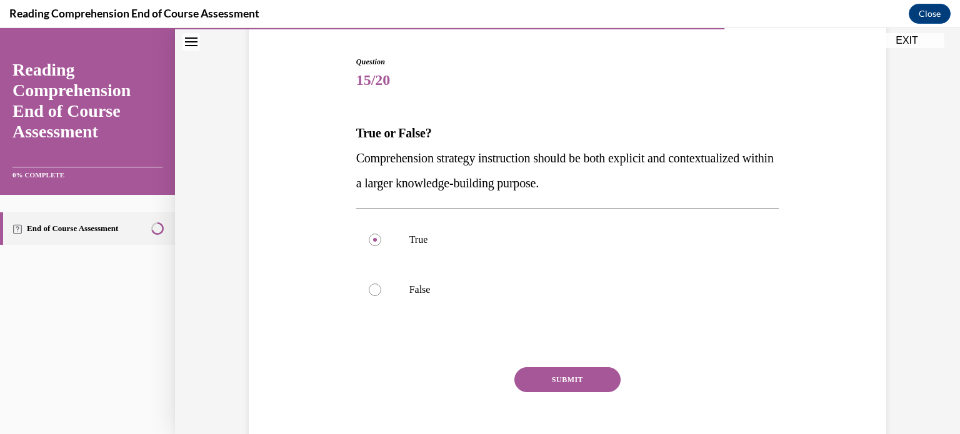
scroll to position [164, 0]
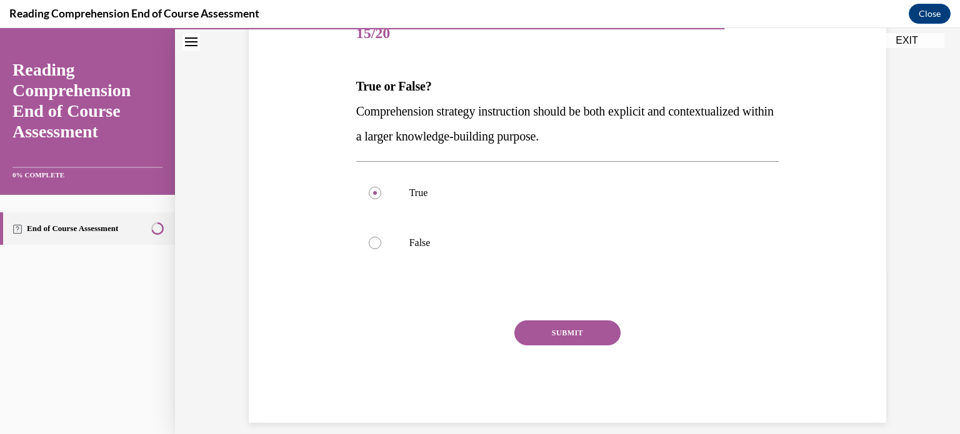
click at [539, 327] on button "SUBMIT" at bounding box center [567, 332] width 106 height 25
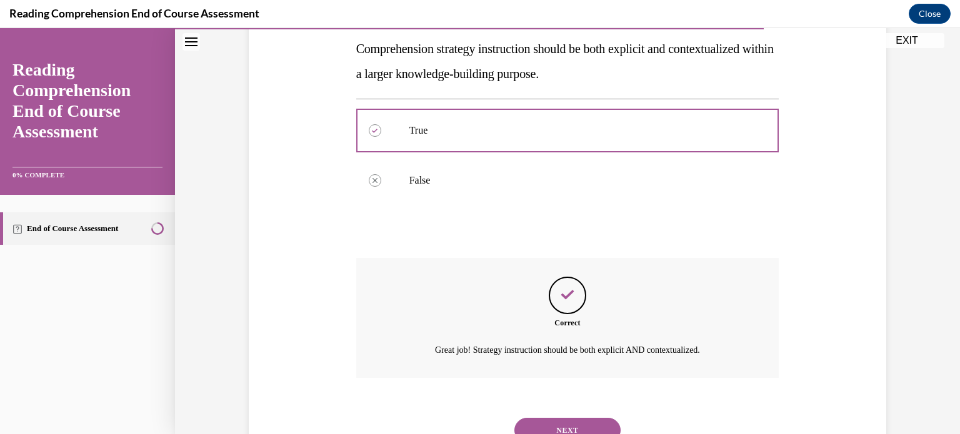
scroll to position [279, 0]
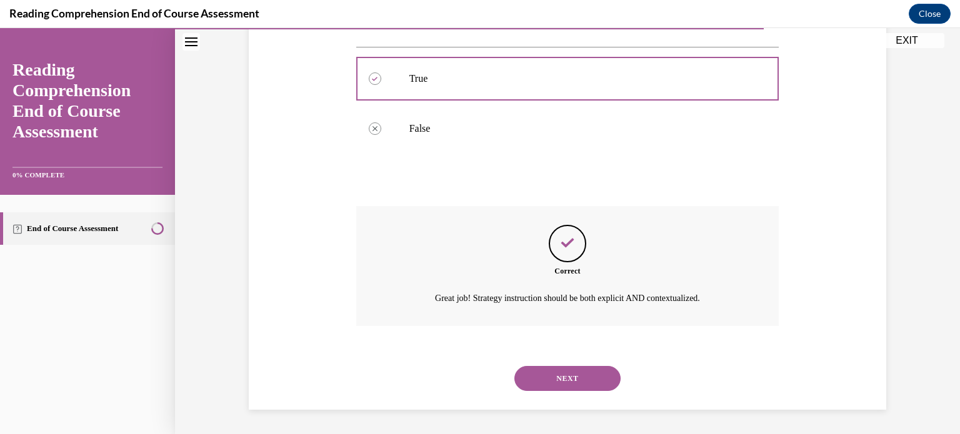
click at [581, 372] on button "NEXT" at bounding box center [567, 378] width 106 height 25
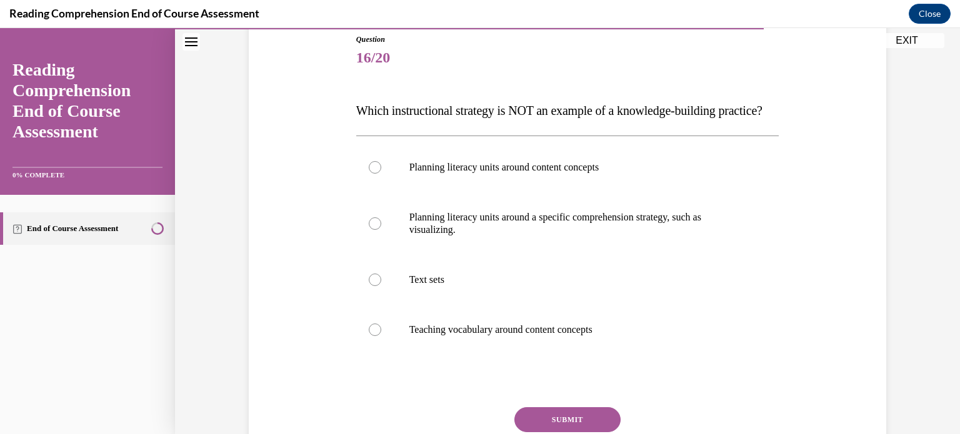
scroll to position [141, 0]
click at [372, 229] on div at bounding box center [375, 222] width 12 height 12
click at [372, 229] on input "Planning literacy units around a specific comprehension strategy, such as visua…" at bounding box center [375, 222] width 12 height 12
radio input "true"
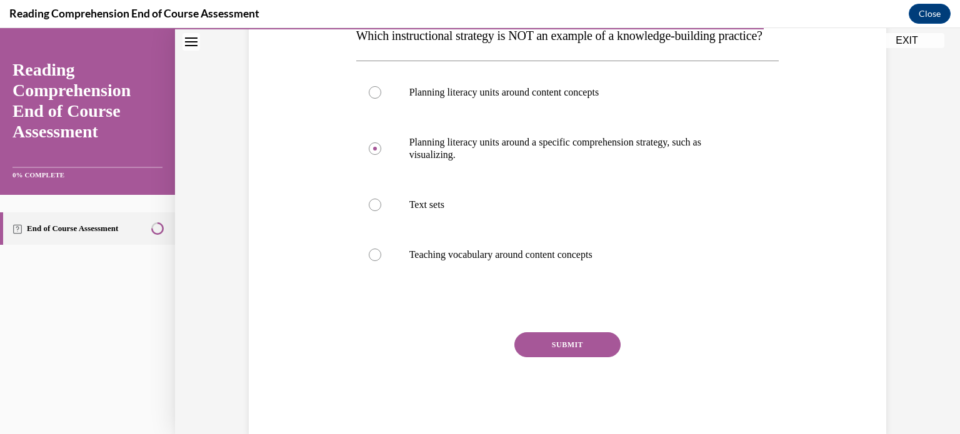
scroll to position [218, 0]
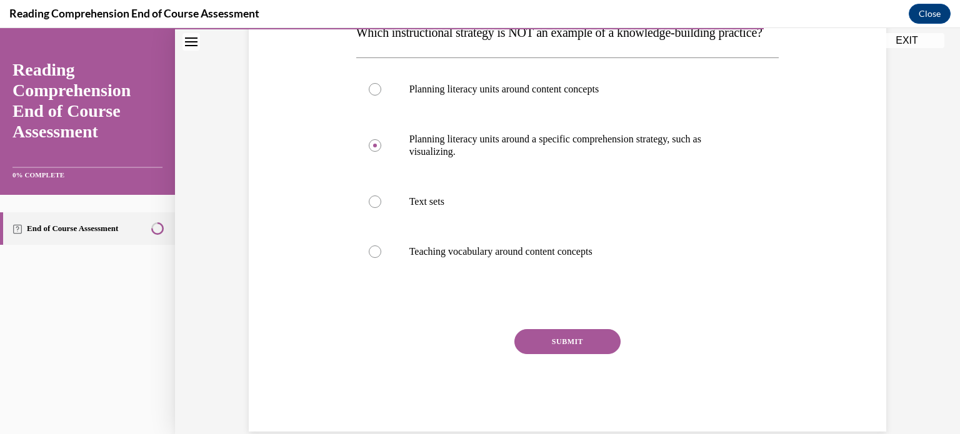
click at [540, 354] on button "SUBMIT" at bounding box center [567, 341] width 106 height 25
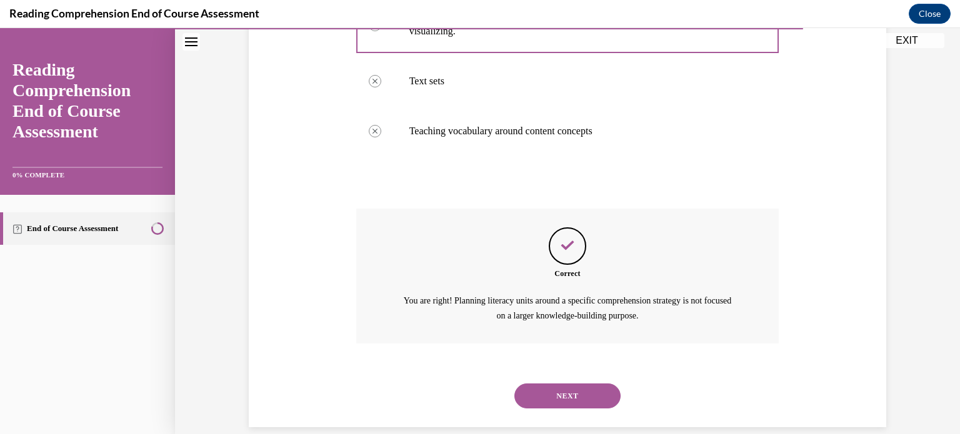
scroll to position [381, 0]
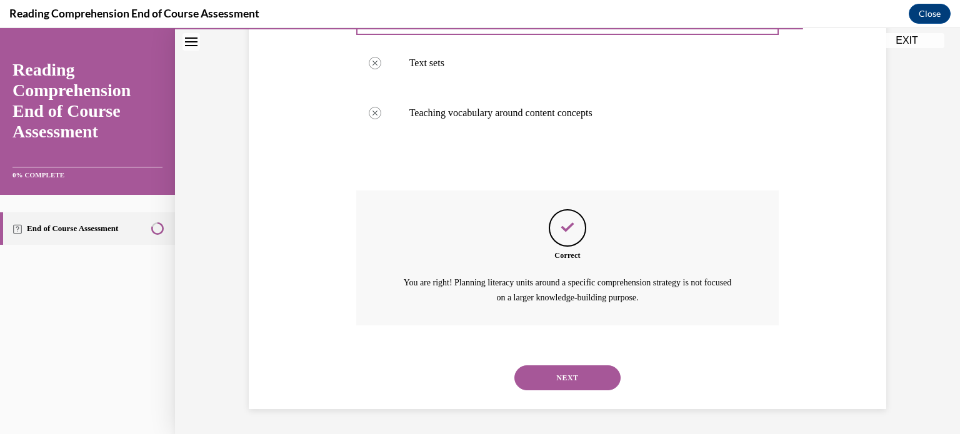
click at [542, 389] on button "NEXT" at bounding box center [567, 377] width 106 height 25
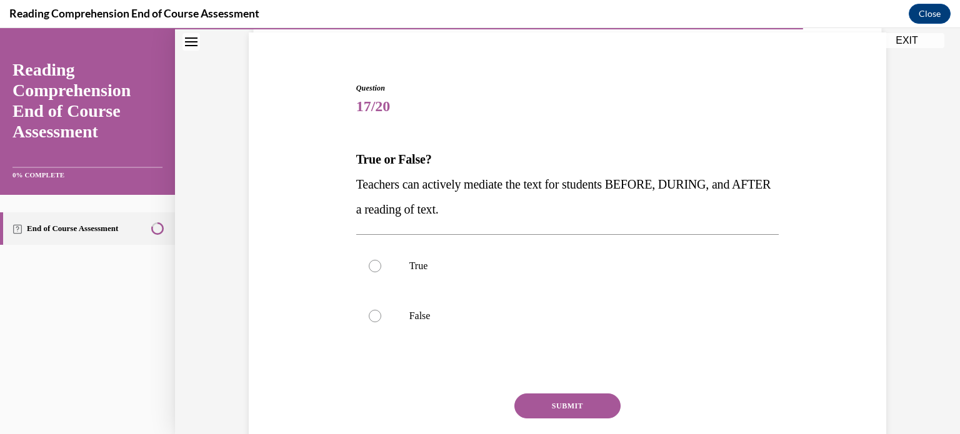
scroll to position [97, 0]
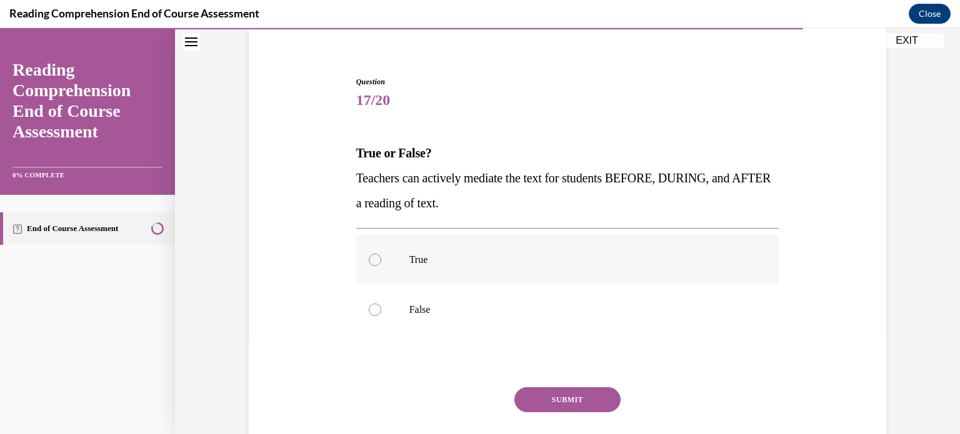
click at [371, 254] on div at bounding box center [375, 260] width 12 height 12
click at [371, 254] on input "True" at bounding box center [375, 260] width 12 height 12
radio input "true"
click at [583, 395] on button "SUBMIT" at bounding box center [567, 399] width 106 height 25
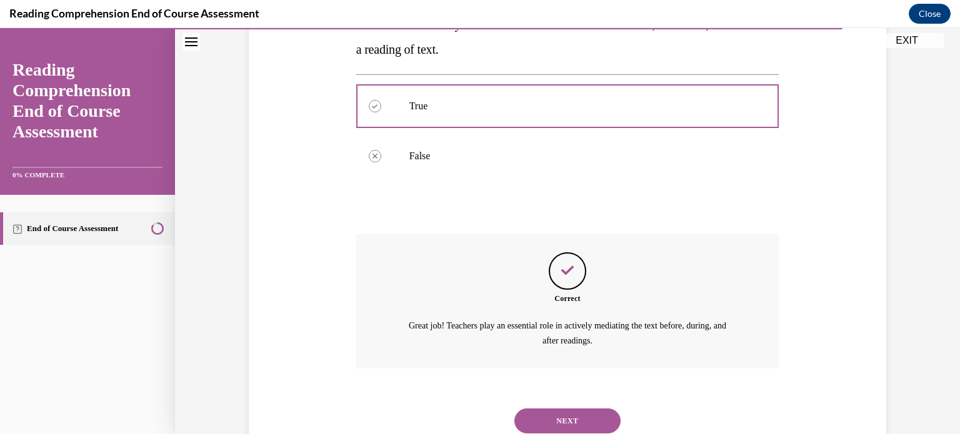
scroll to position [294, 0]
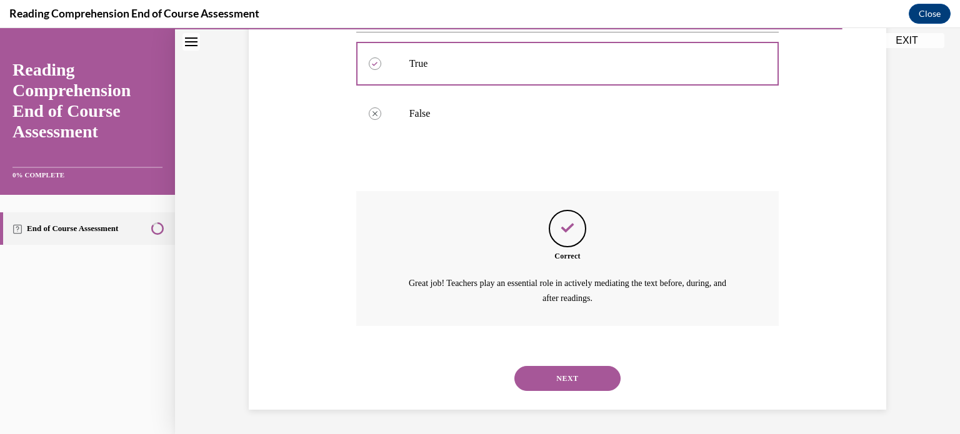
click at [575, 383] on button "NEXT" at bounding box center [567, 378] width 106 height 25
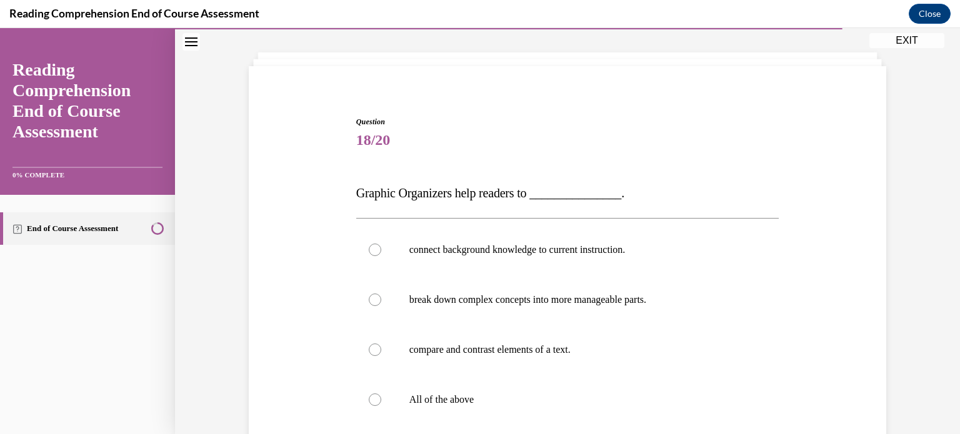
scroll to position [73, 0]
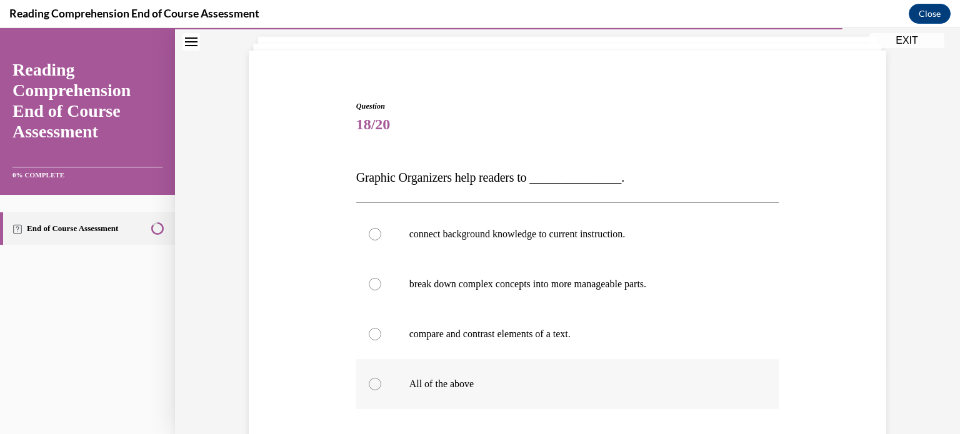
click at [409, 380] on p "All of the above" at bounding box center [578, 384] width 339 height 12
click at [381, 380] on input "All of the above" at bounding box center [375, 384] width 12 height 12
radio input "true"
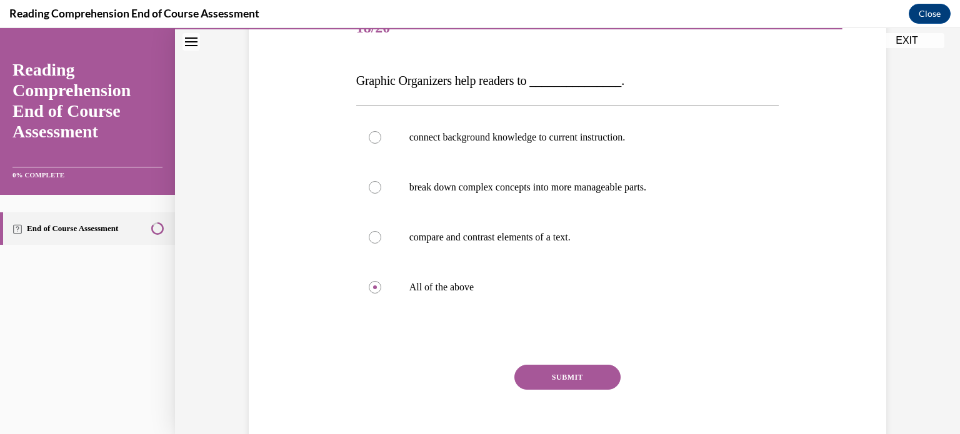
scroll to position [227, 0]
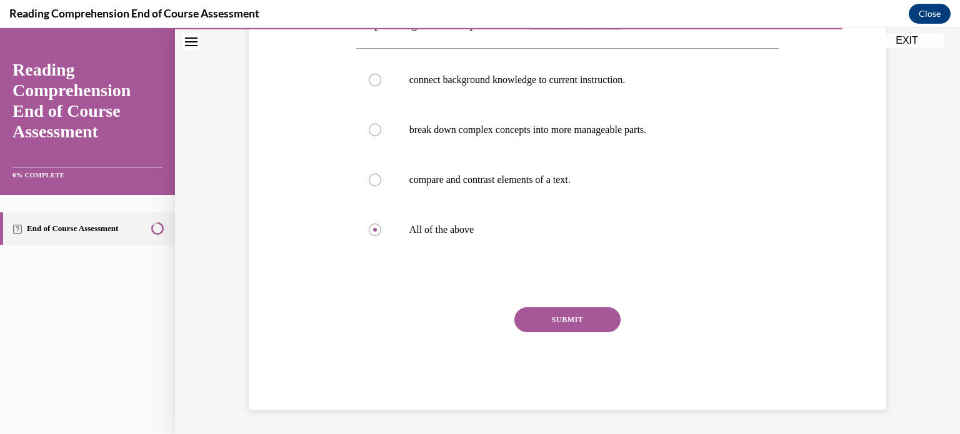
click at [524, 317] on button "SUBMIT" at bounding box center [567, 319] width 106 height 25
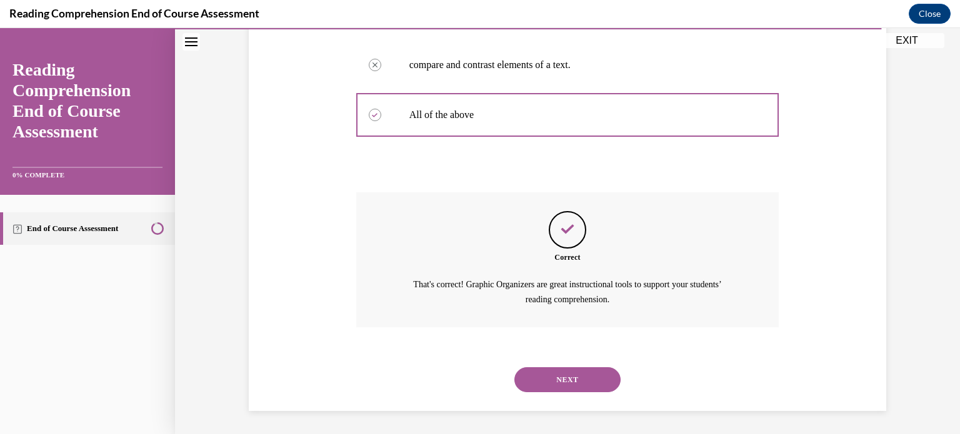
scroll to position [344, 0]
click at [567, 374] on button "NEXT" at bounding box center [567, 378] width 106 height 25
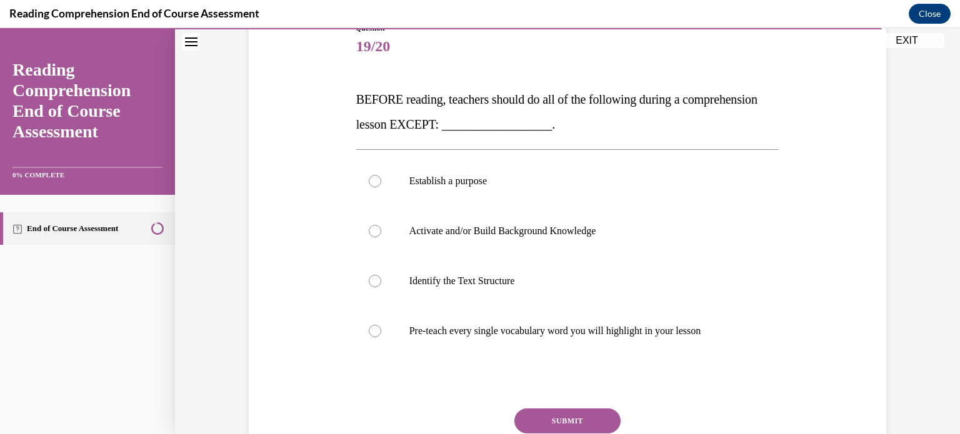
scroll to position [157, 0]
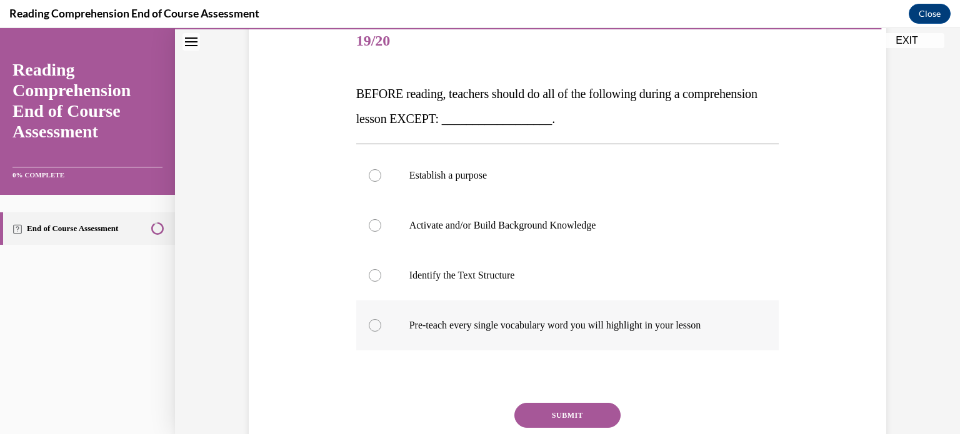
click at [374, 323] on div at bounding box center [375, 325] width 12 height 12
click at [374, 323] on input "Pre-teach every single vocabulary word you will highlight in your lesson" at bounding box center [375, 325] width 12 height 12
radio input "true"
click at [573, 412] on button "SUBMIT" at bounding box center [567, 415] width 106 height 25
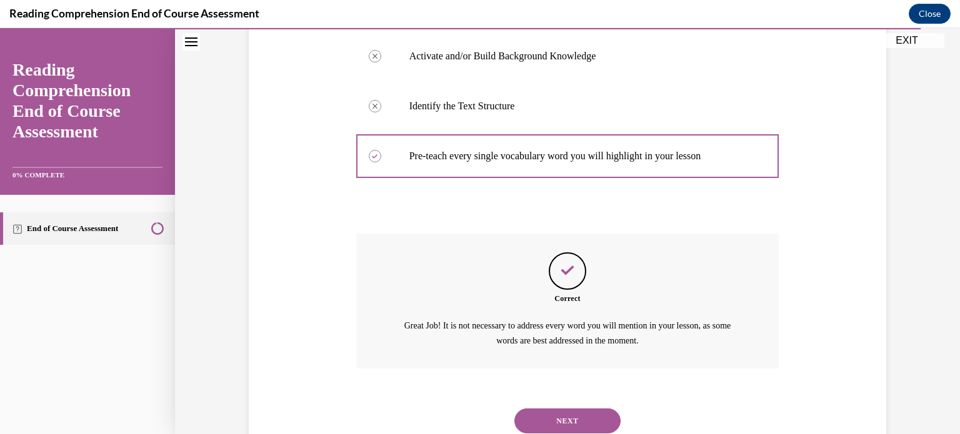
scroll to position [369, 0]
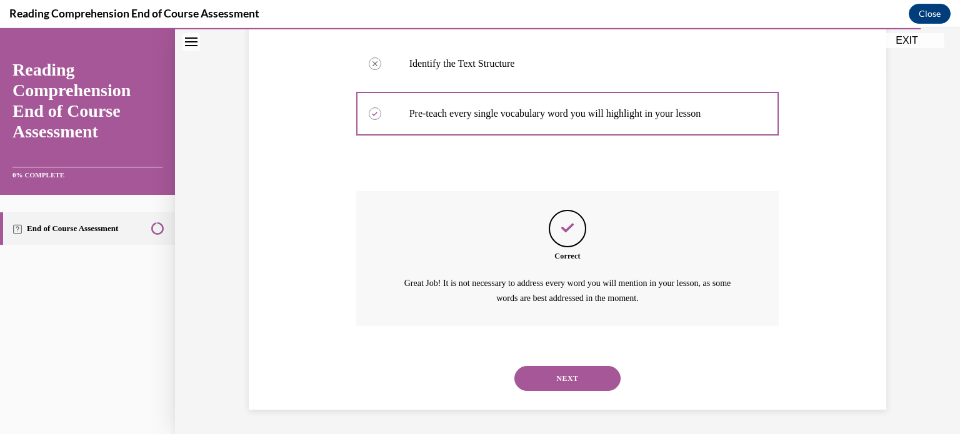
click at [571, 382] on button "NEXT" at bounding box center [567, 378] width 106 height 25
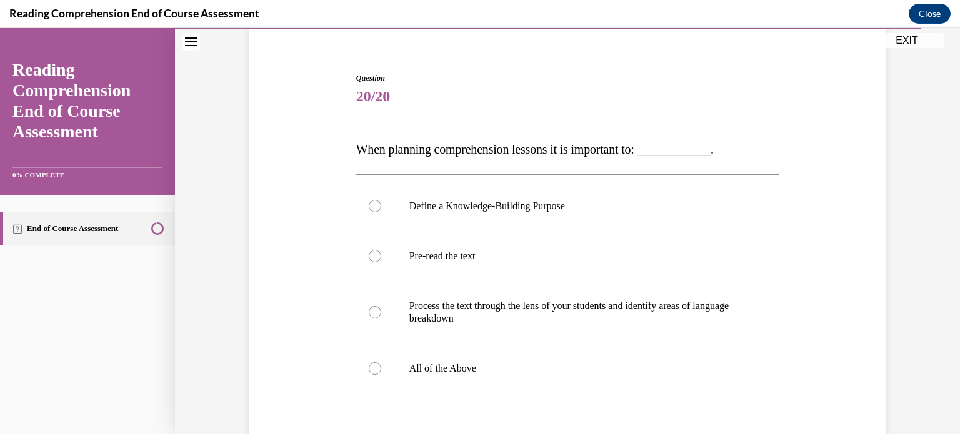
scroll to position [107, 0]
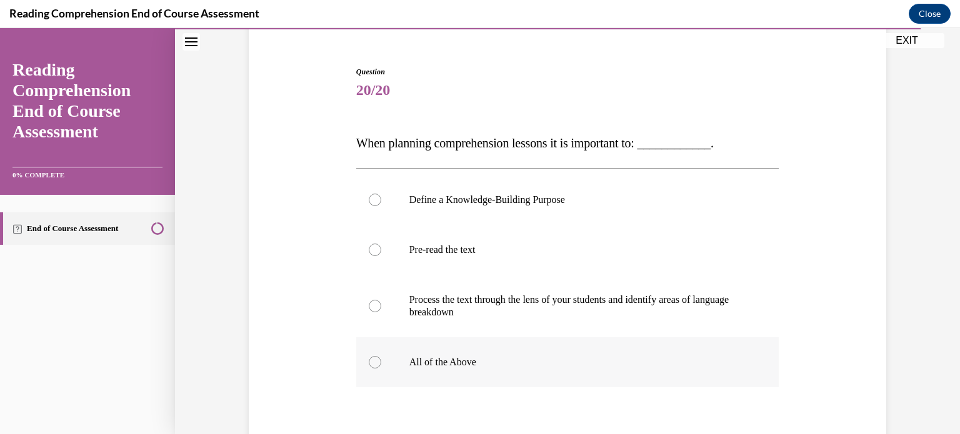
click at [370, 362] on div at bounding box center [375, 362] width 12 height 12
click at [370, 362] on input "All of the Above" at bounding box center [375, 362] width 12 height 12
radio input "true"
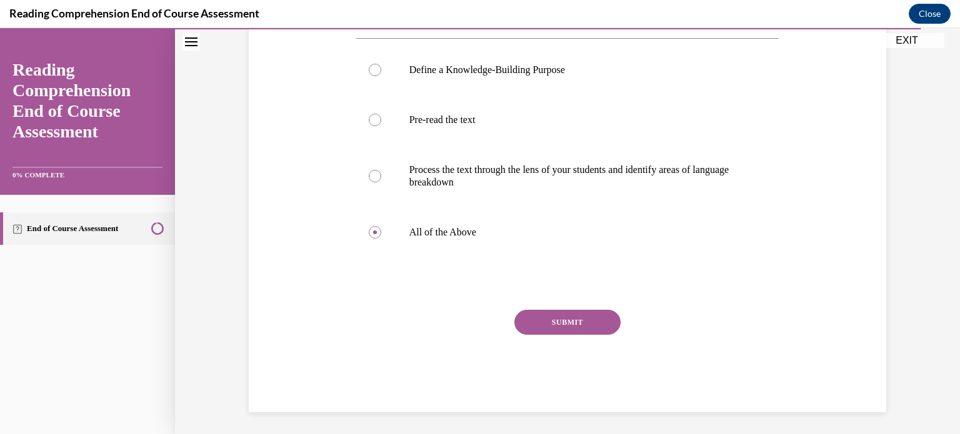
scroll to position [240, 0]
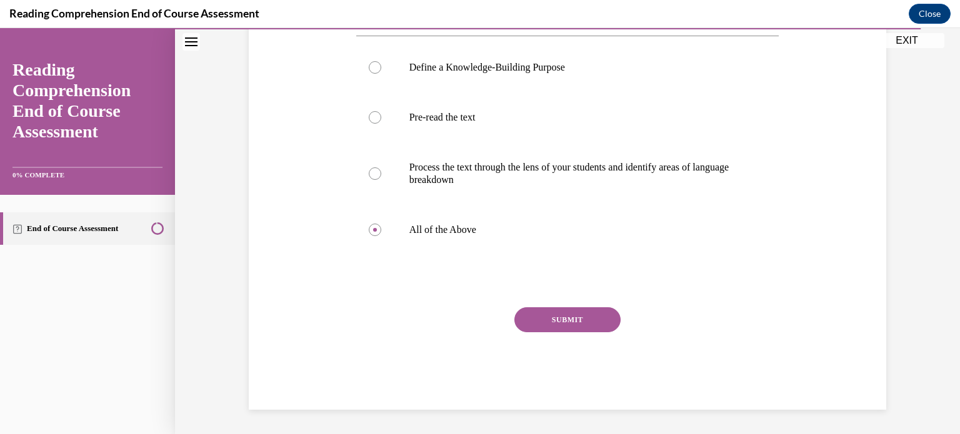
click at [550, 322] on button "SUBMIT" at bounding box center [567, 319] width 106 height 25
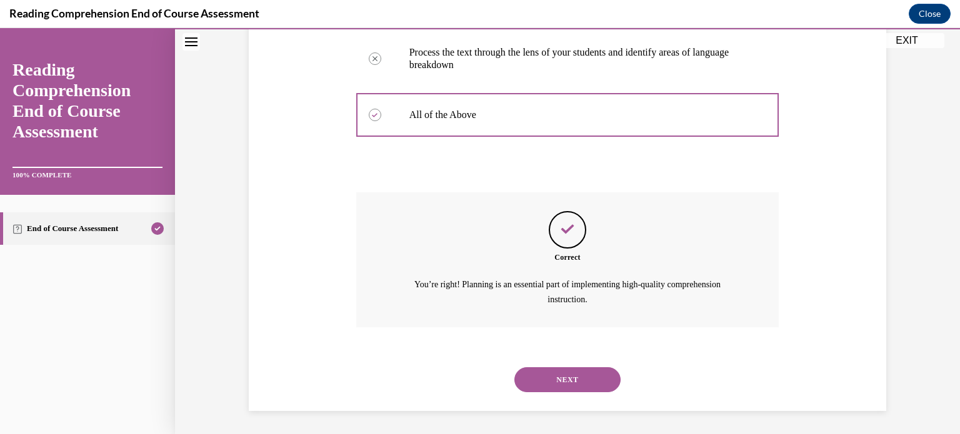
scroll to position [356, 0]
click at [552, 387] on button "NEXT" at bounding box center [567, 378] width 106 height 25
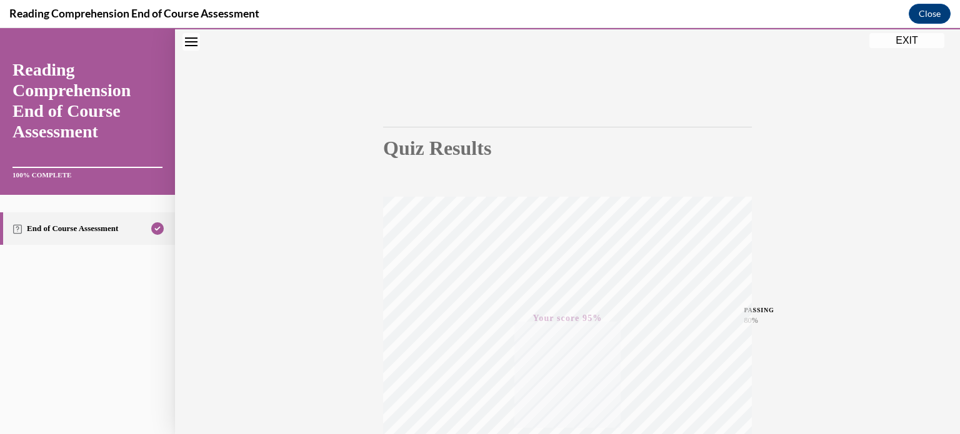
scroll to position [0, 0]
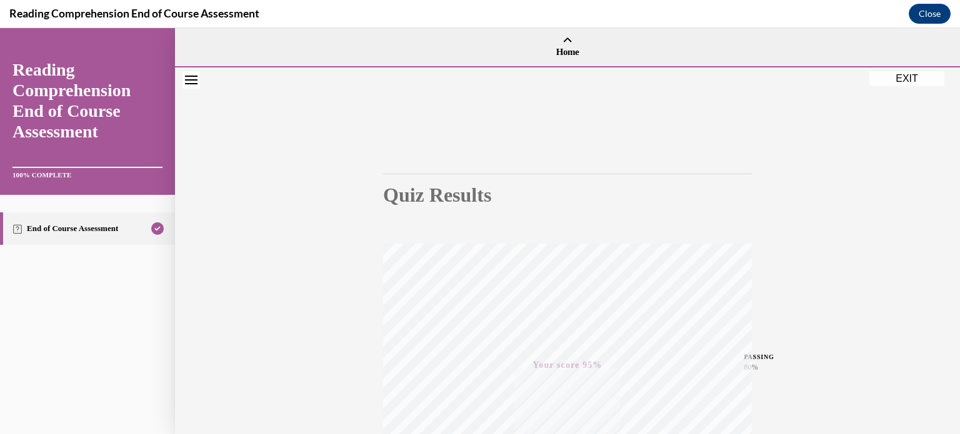
drag, startPoint x: 953, startPoint y: 190, endPoint x: 930, endPoint y: 47, distance: 144.3
click at [726, 74] on button "EXIT" at bounding box center [906, 78] width 75 height 15
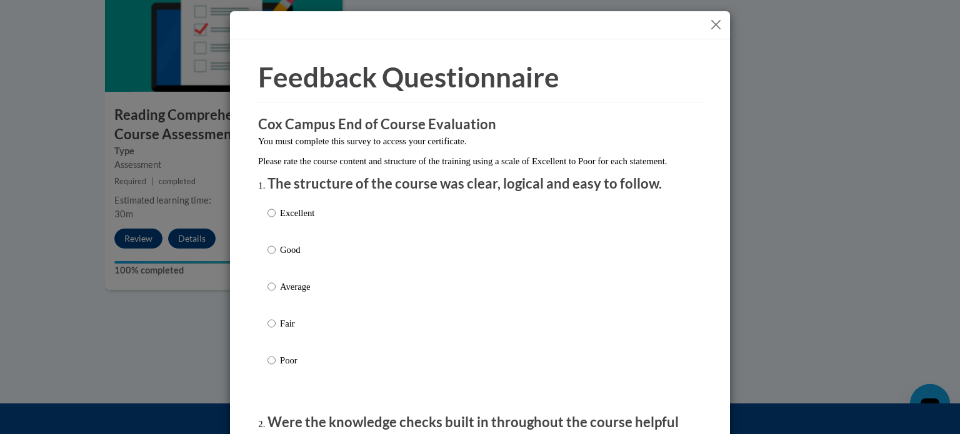
click at [287, 220] on p "Excellent" at bounding box center [297, 213] width 34 height 14
click at [276, 220] on input "Excellent" at bounding box center [271, 213] width 8 height 14
radio input "true"
click at [267, 243] on input "Good" at bounding box center [271, 250] width 8 height 14
radio input "true"
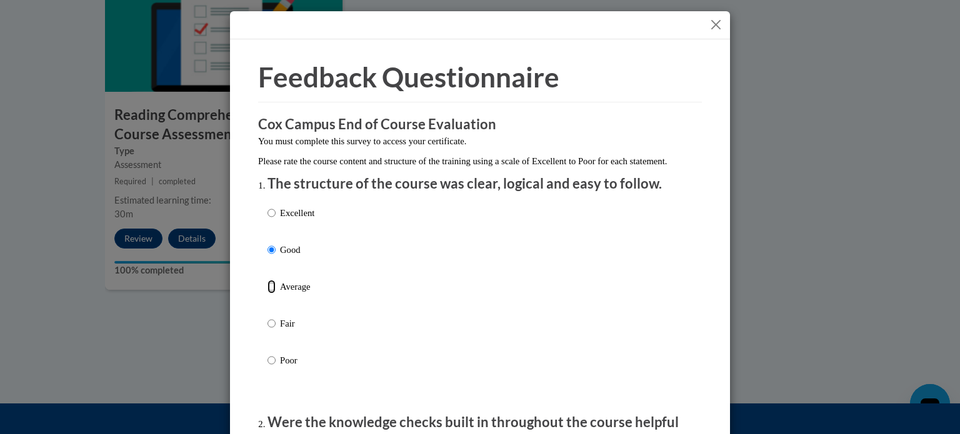
click at [267, 280] on input "Average" at bounding box center [271, 287] width 8 height 14
radio input "true"
click at [267, 317] on input "Fair" at bounding box center [271, 324] width 8 height 14
radio input "true"
click at [267, 280] on input "Average" at bounding box center [271, 287] width 8 height 14
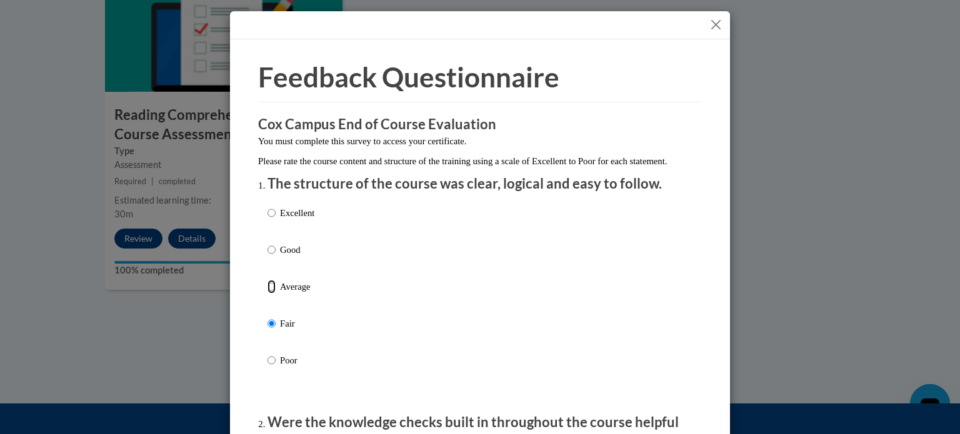
radio input "true"
click at [267, 243] on input "Good" at bounding box center [271, 250] width 8 height 14
radio input "true"
click at [267, 206] on input "Excellent" at bounding box center [271, 213] width 8 height 14
radio input "true"
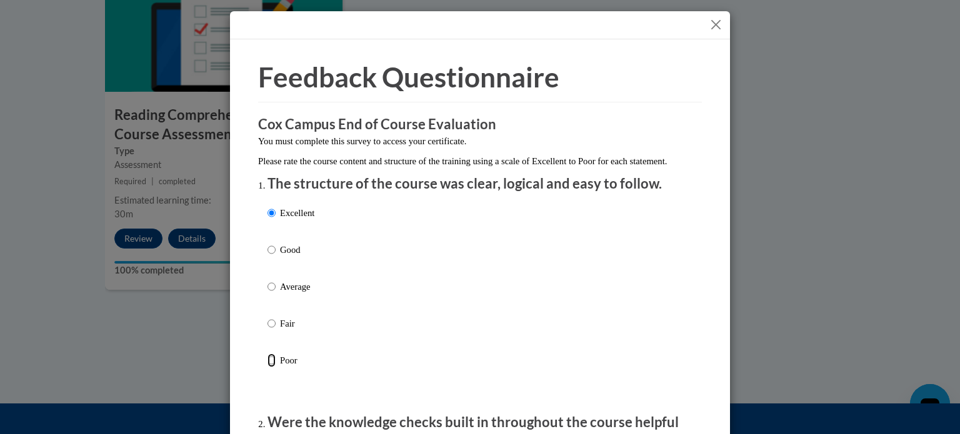
click at [267, 354] on input "Poor" at bounding box center [271, 361] width 8 height 14
radio input "true"
click at [267, 206] on input "Excellent" at bounding box center [271, 213] width 8 height 14
radio input "true"
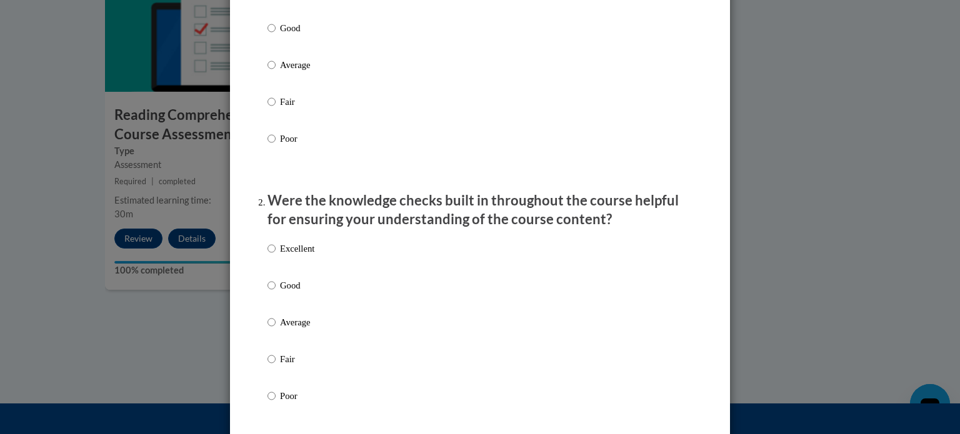
scroll to position [257, 0]
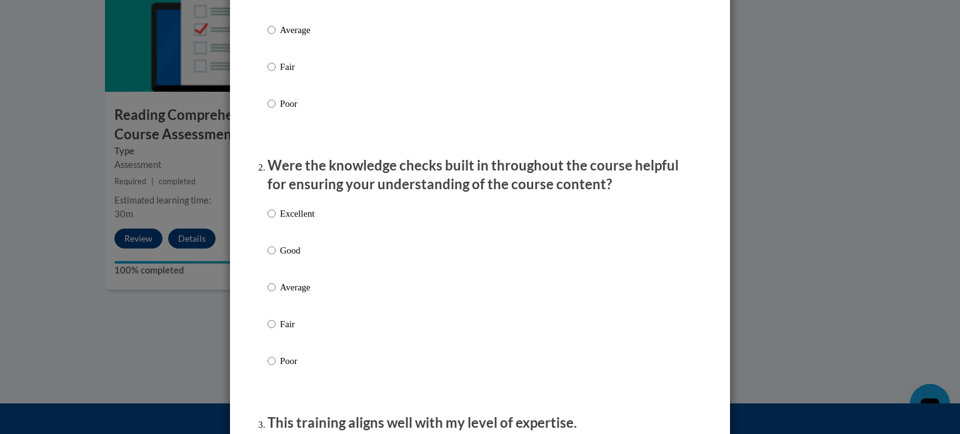
click at [291, 294] on p "Average" at bounding box center [297, 288] width 34 height 14
click at [276, 294] on input "Average" at bounding box center [271, 288] width 8 height 14
radio input "true"
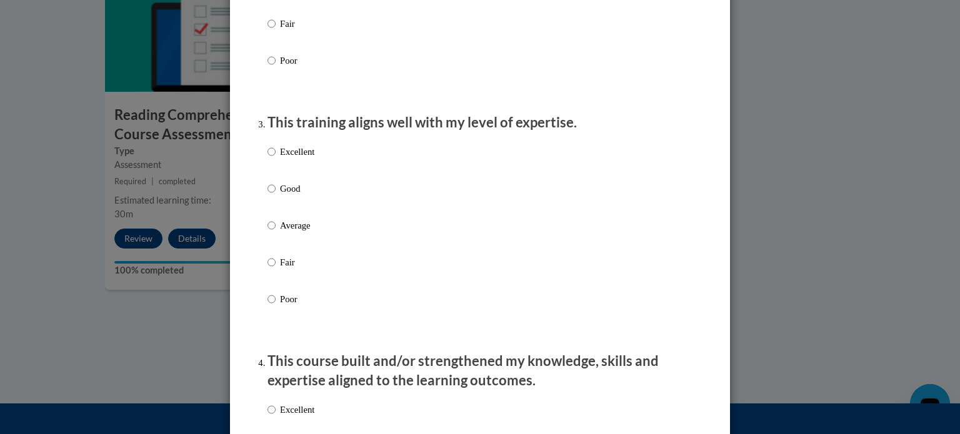
scroll to position [551, 0]
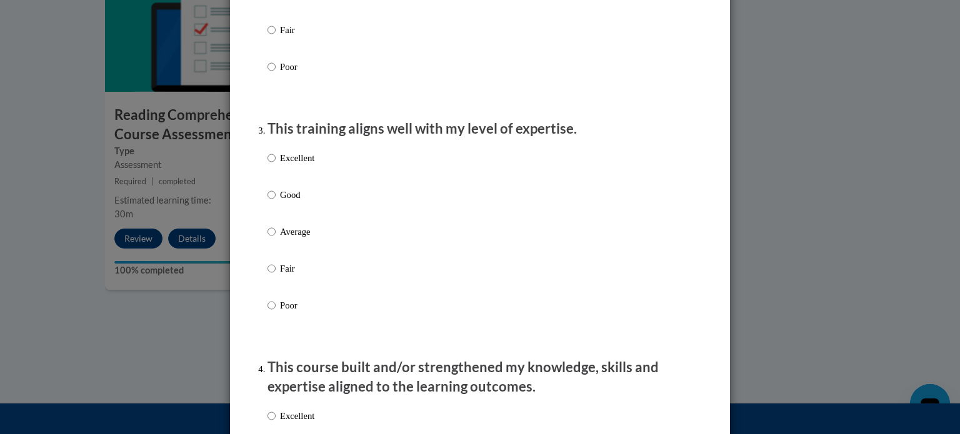
click at [285, 165] on p "Excellent" at bounding box center [297, 158] width 34 height 14
click at [276, 165] on input "Excellent" at bounding box center [271, 158] width 8 height 14
radio input "true"
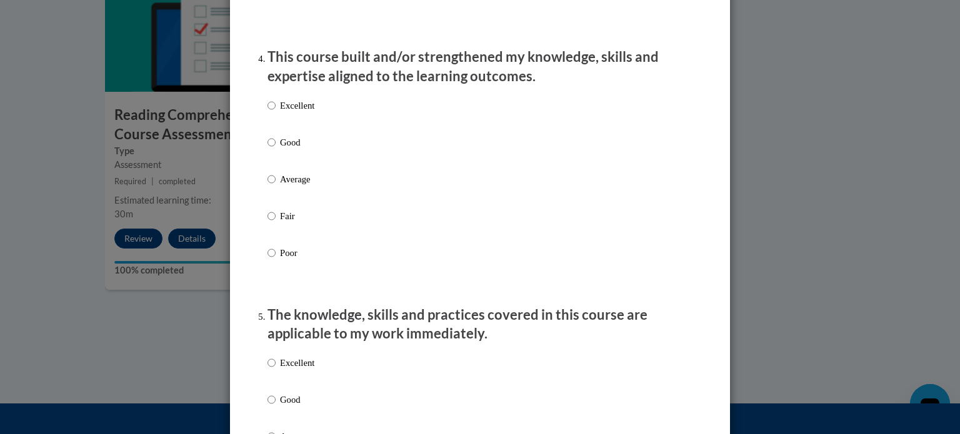
scroll to position [855, 0]
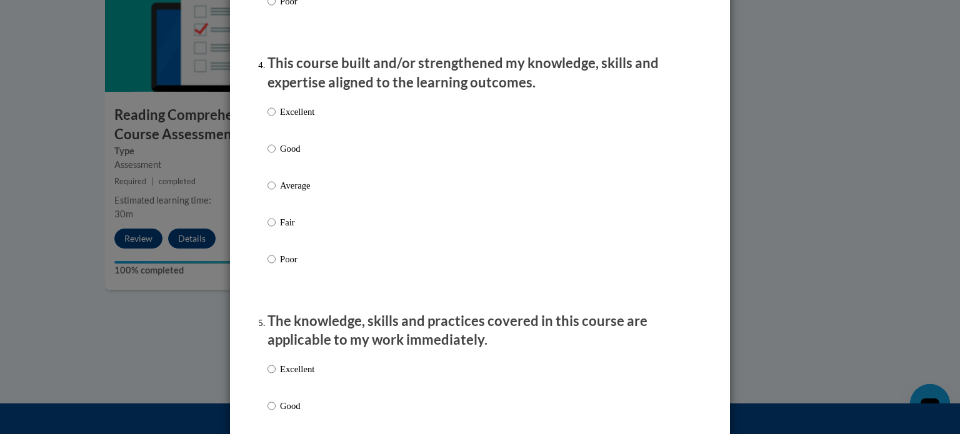
click at [280, 156] on p "Good" at bounding box center [297, 149] width 34 height 14
click at [276, 156] on input "Good" at bounding box center [271, 149] width 8 height 14
radio input "true"
click at [271, 420] on label "Good" at bounding box center [290, 416] width 47 height 34
click at [271, 413] on input "Good" at bounding box center [271, 406] width 8 height 14
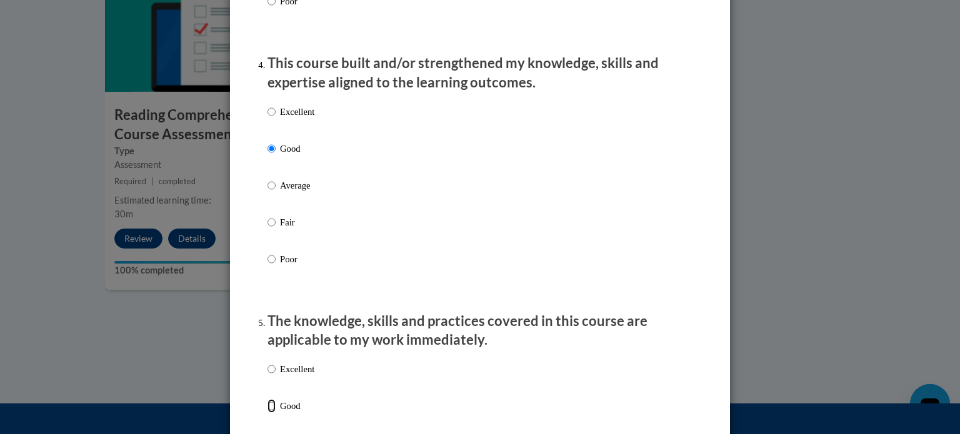
radio input "true"
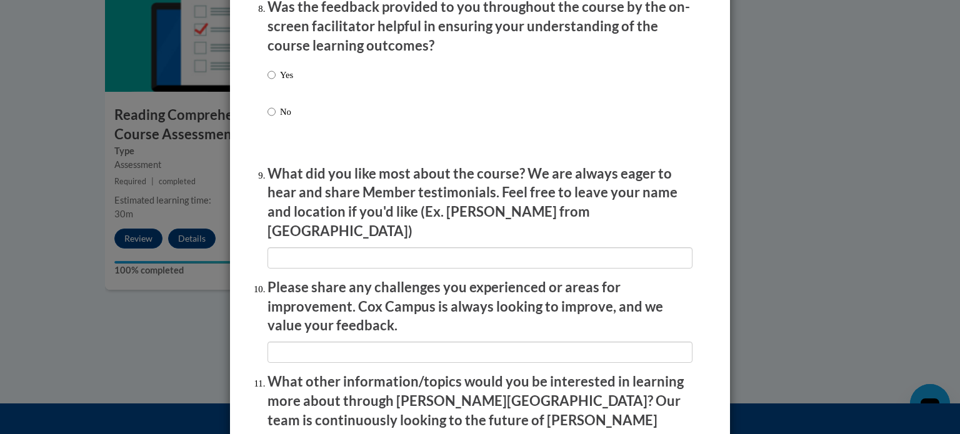
scroll to position [2167, 0]
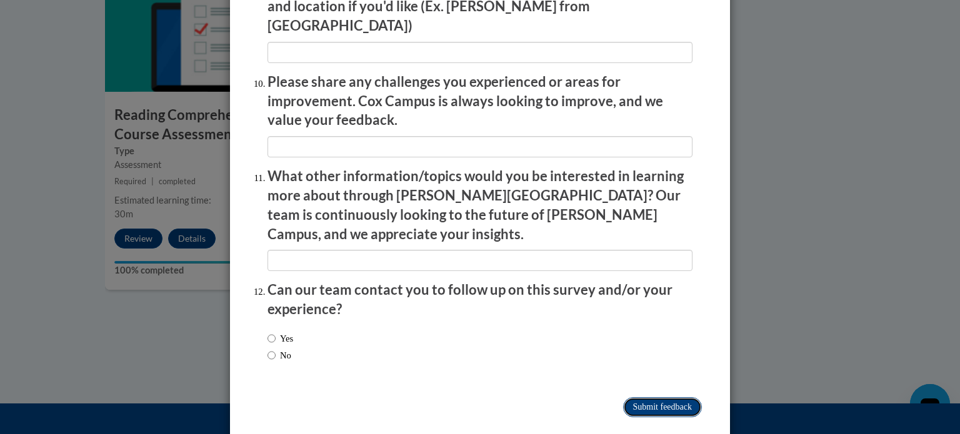
click at [649, 397] on input "Submit feedback" at bounding box center [662, 407] width 79 height 20
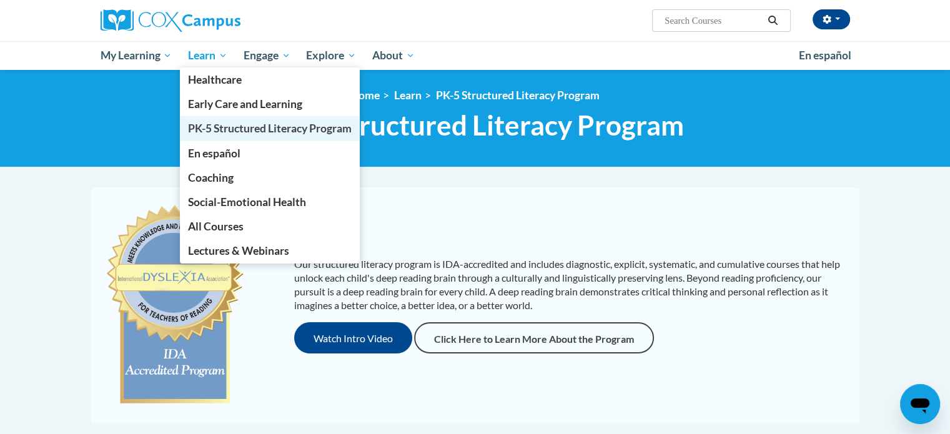
click at [220, 130] on span "PK-5 Structured Literacy Program" at bounding box center [270, 128] width 164 height 13
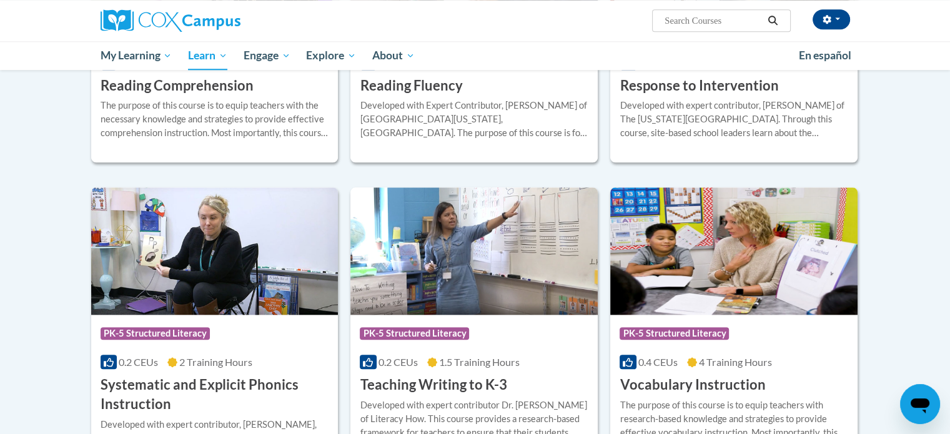
scroll to position [1237, 0]
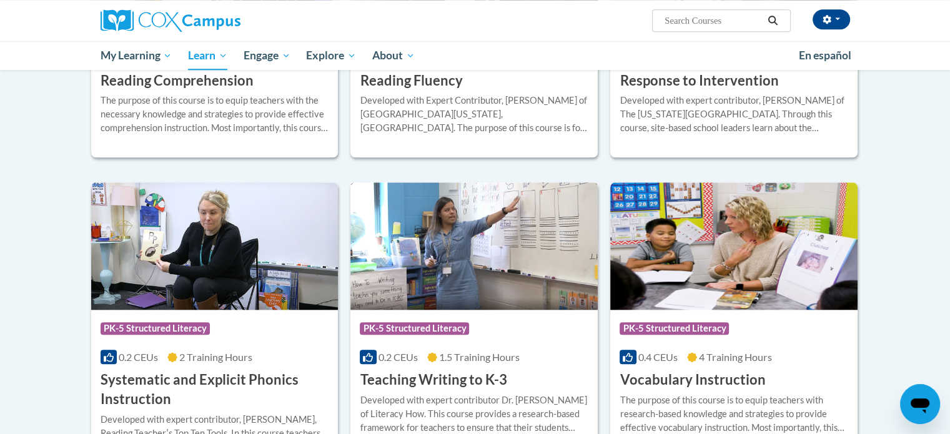
click at [478, 292] on img at bounding box center [473, 245] width 247 height 127
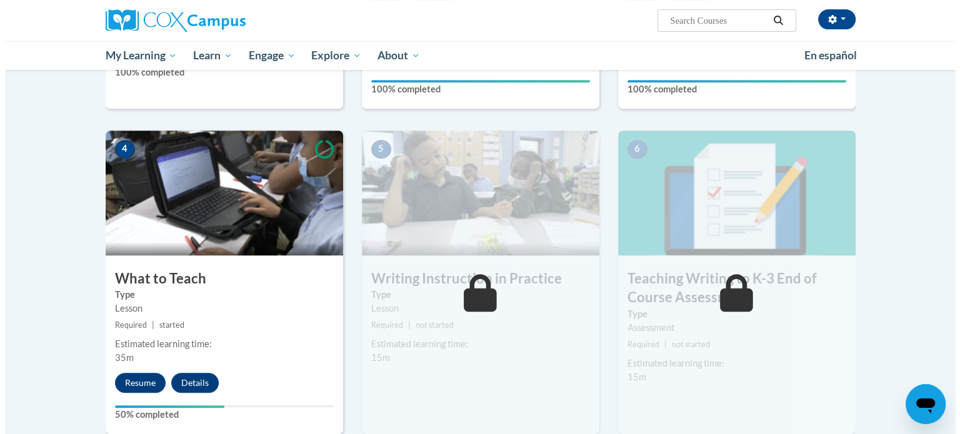
scroll to position [567, 0]
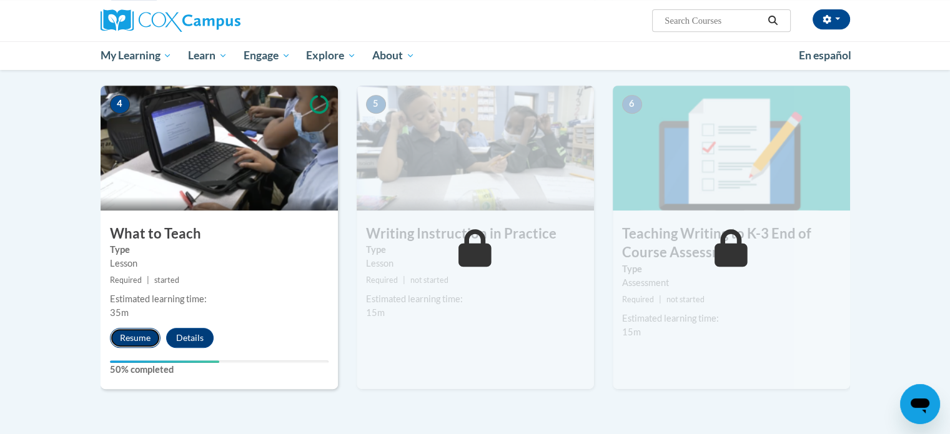
click at [147, 337] on button "Resume" at bounding box center [135, 338] width 51 height 20
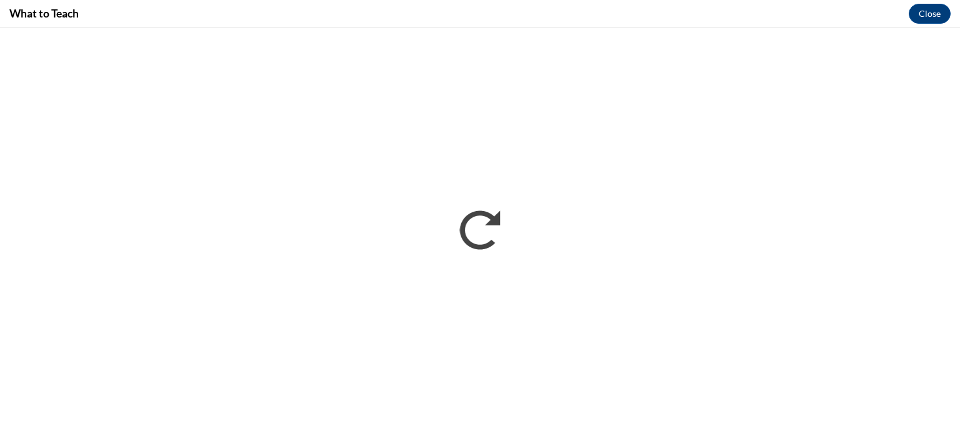
scroll to position [0, 0]
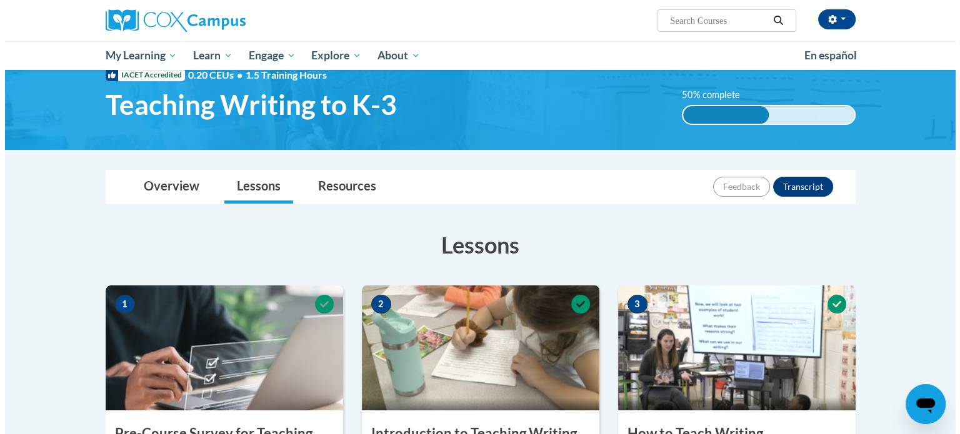
scroll to position [567, 0]
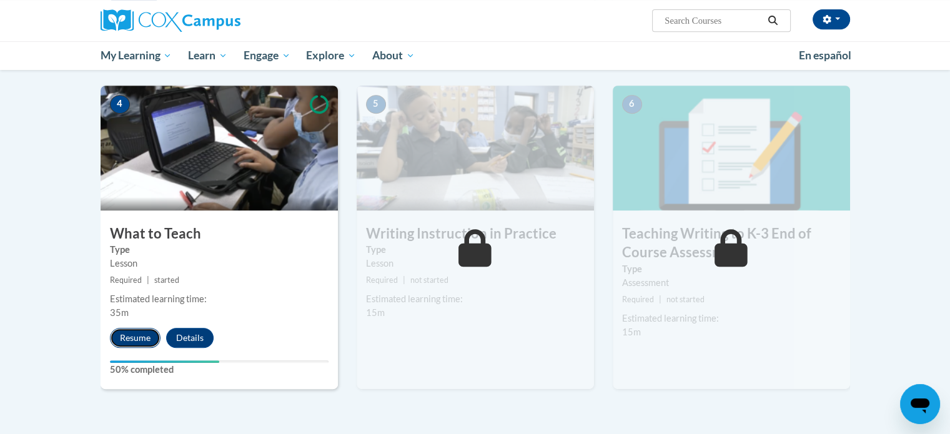
click at [137, 335] on button "Resume" at bounding box center [135, 338] width 51 height 20
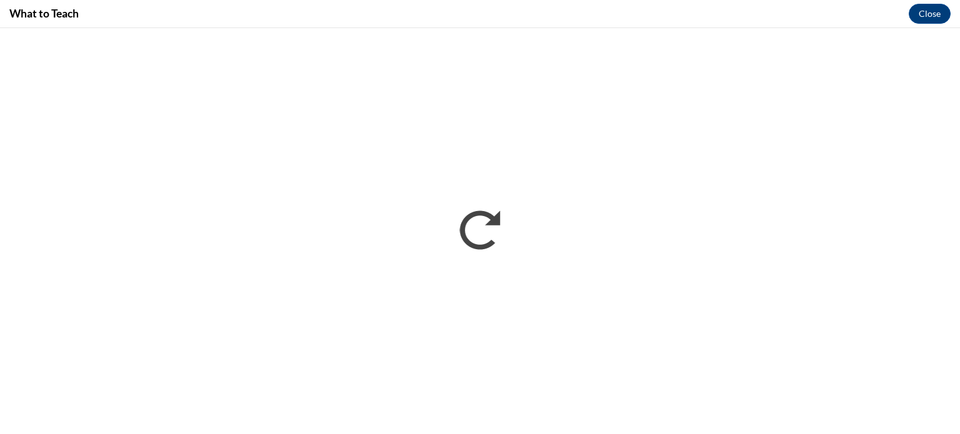
scroll to position [0, 0]
